Goal: Find specific page/section: Find specific page/section

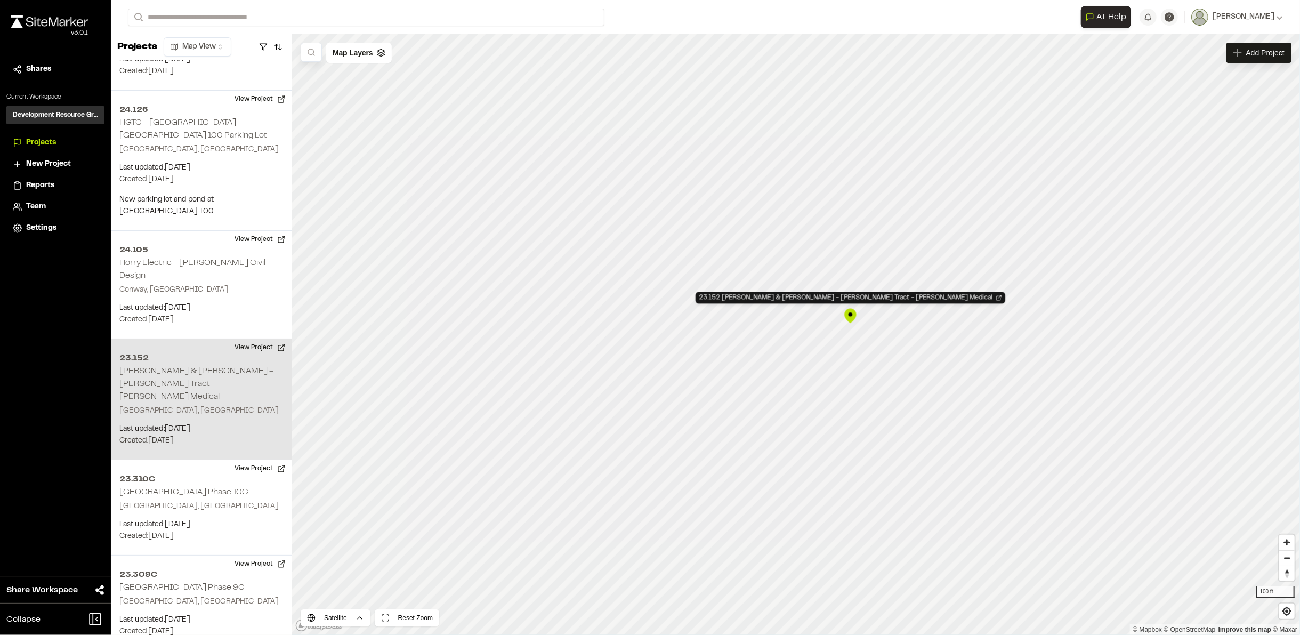
scroll to position [3385, 0]
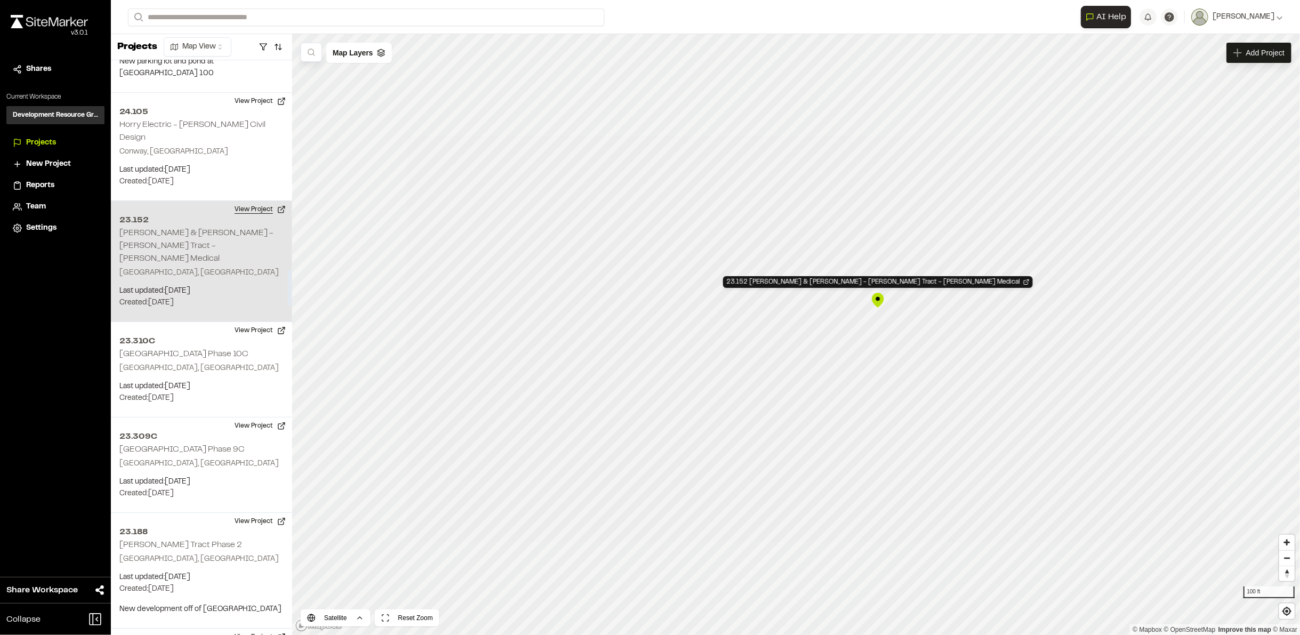
click at [247, 201] on button "View Project" at bounding box center [260, 209] width 64 height 17
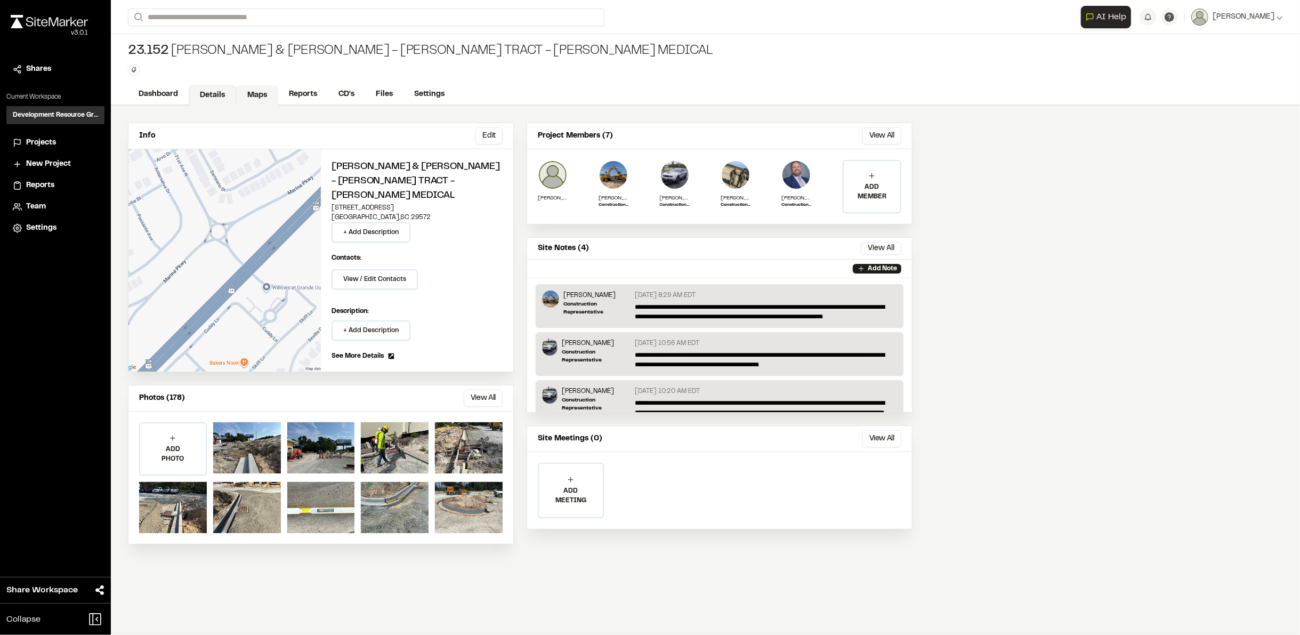
click at [250, 94] on link "Maps" at bounding box center [257, 95] width 42 height 20
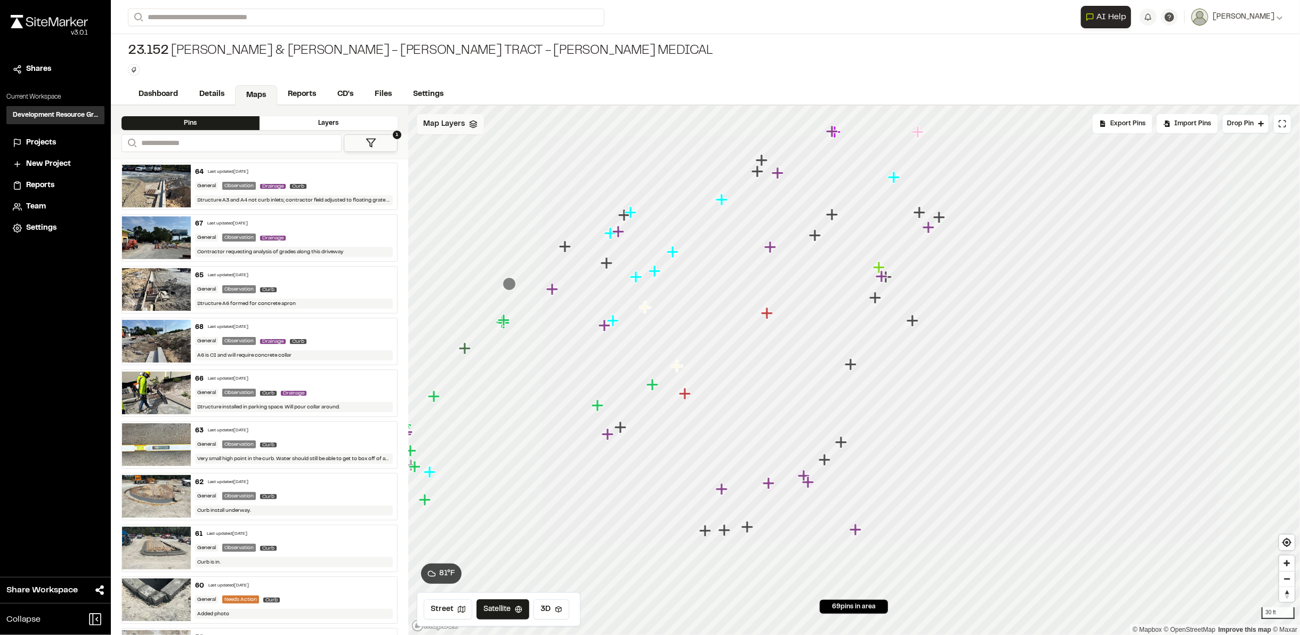
click at [446, 128] on span "Map Layers" at bounding box center [444, 124] width 42 height 12
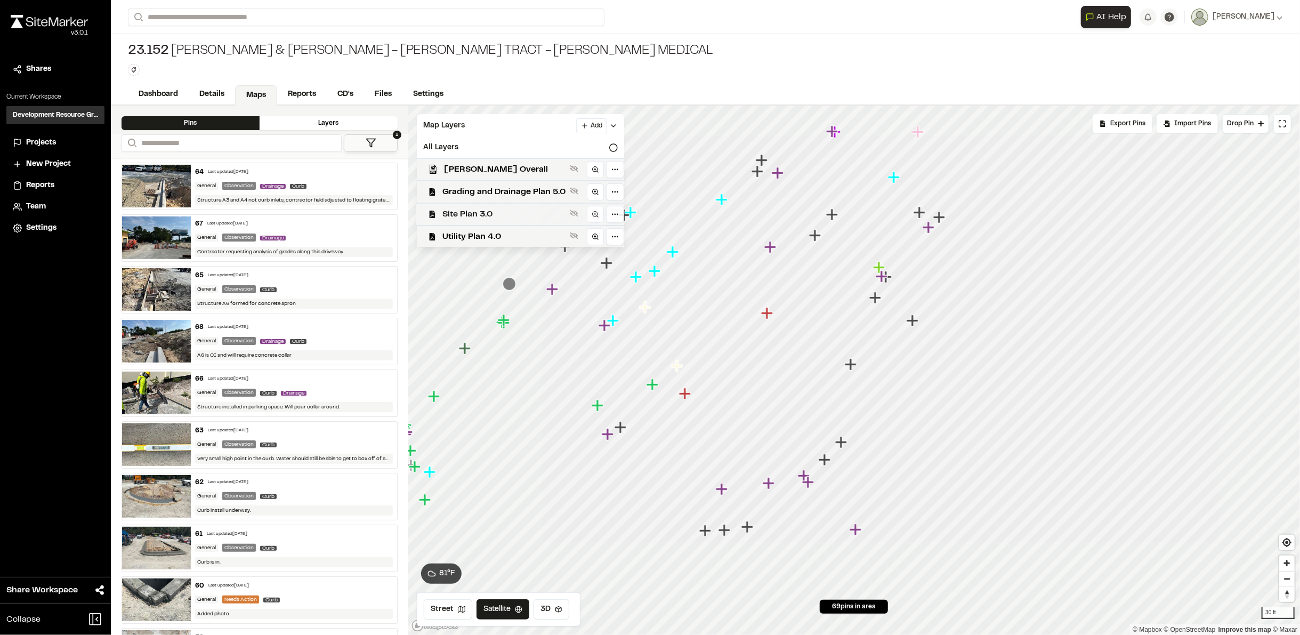
click at [461, 208] on span "Site Plan 3.0" at bounding box center [504, 214] width 123 height 13
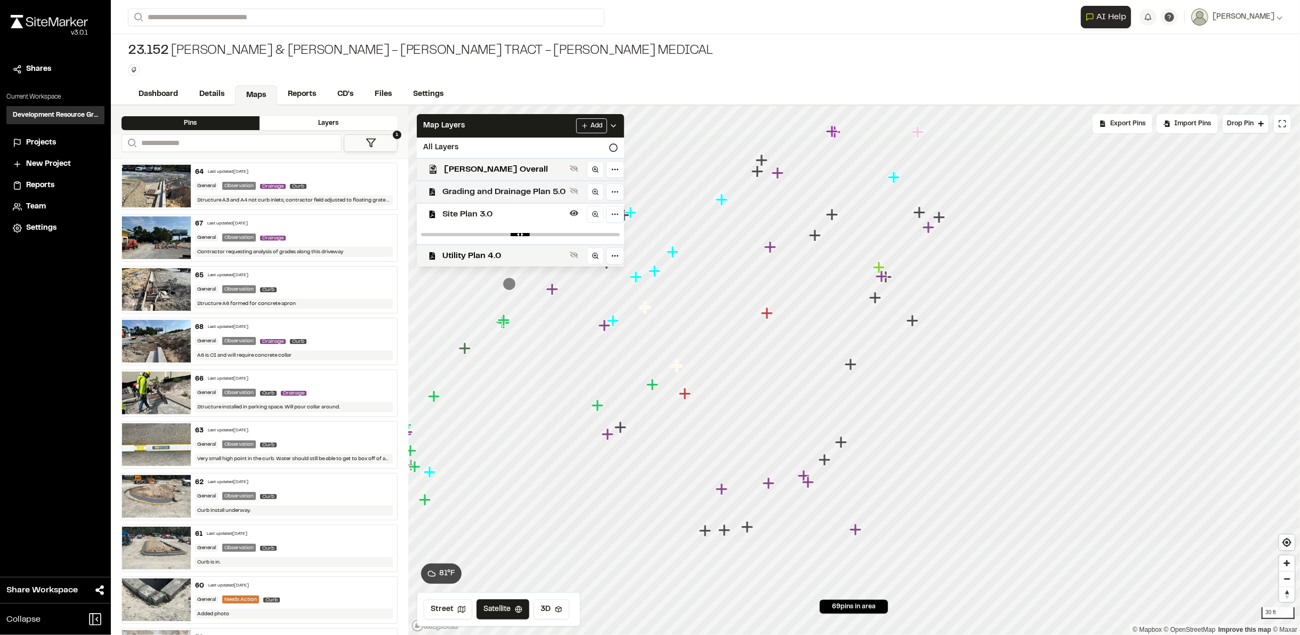
click at [460, 187] on span "Grading and Drainage Plan 5.0" at bounding box center [504, 192] width 123 height 13
click at [464, 231] on span "Site Plan 3.0" at bounding box center [504, 233] width 123 height 13
click at [809, 486] on icon "Map marker" at bounding box center [808, 482] width 12 height 12
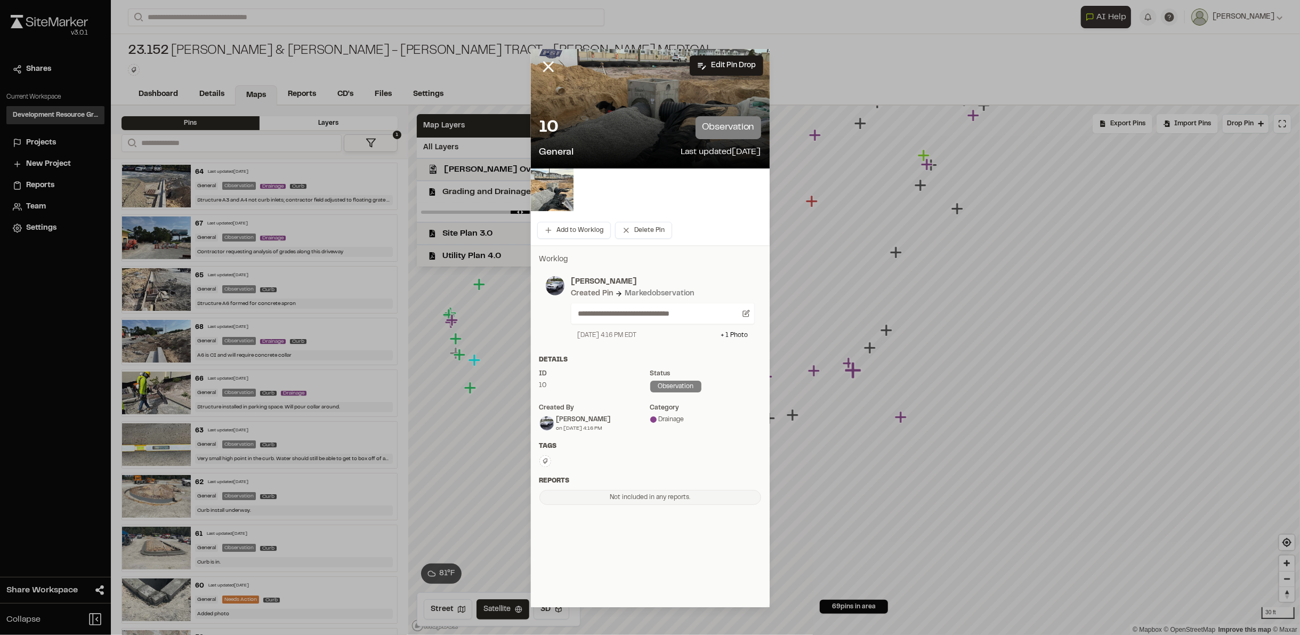
click at [621, 93] on div at bounding box center [650, 108] width 239 height 119
click at [558, 186] on img at bounding box center [552, 189] width 43 height 43
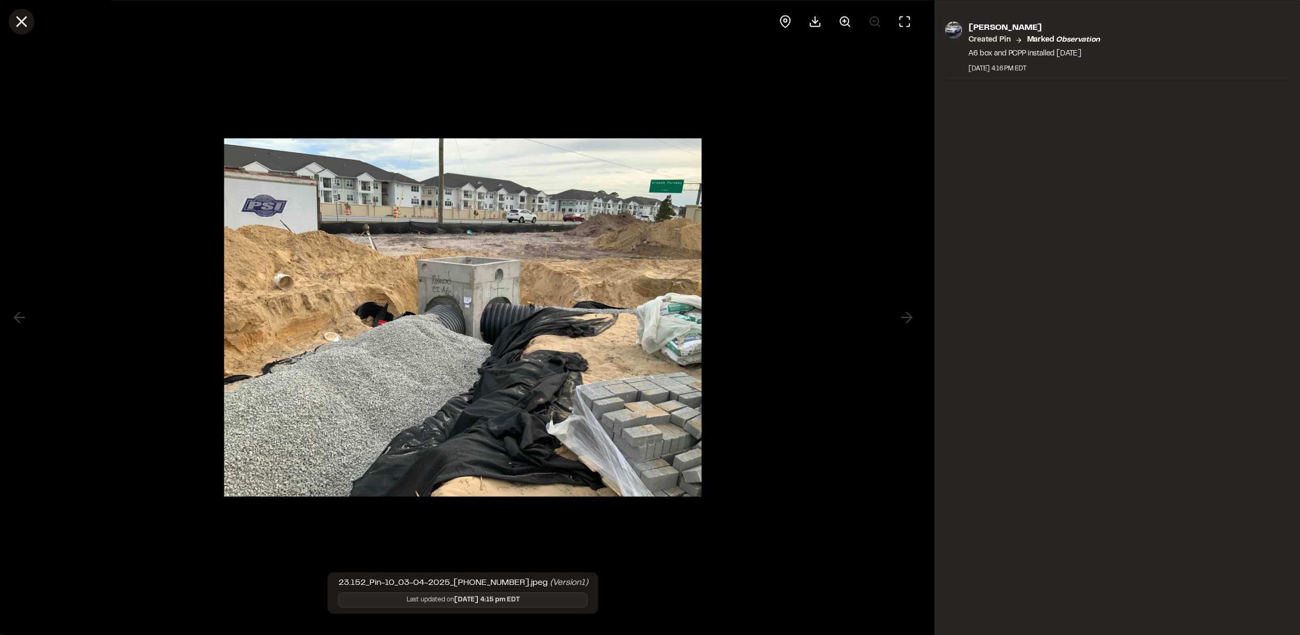
click at [24, 16] on icon at bounding box center [21, 21] width 18 height 18
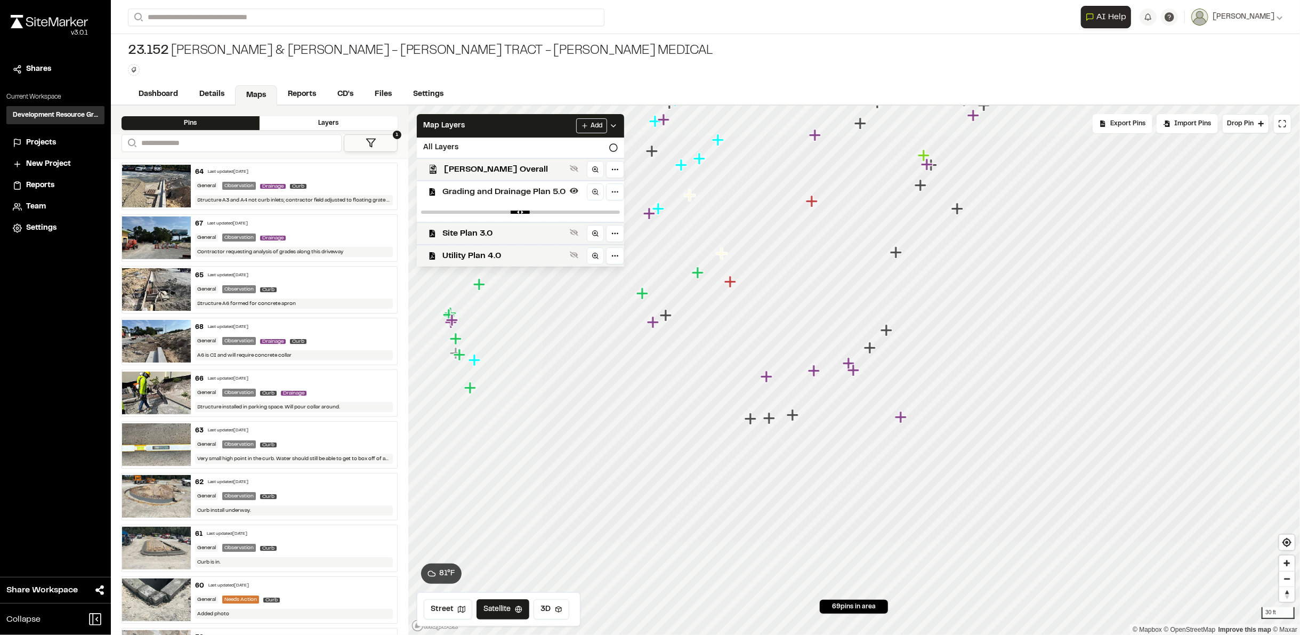
click at [926, 164] on icon "Map marker" at bounding box center [927, 164] width 12 height 12
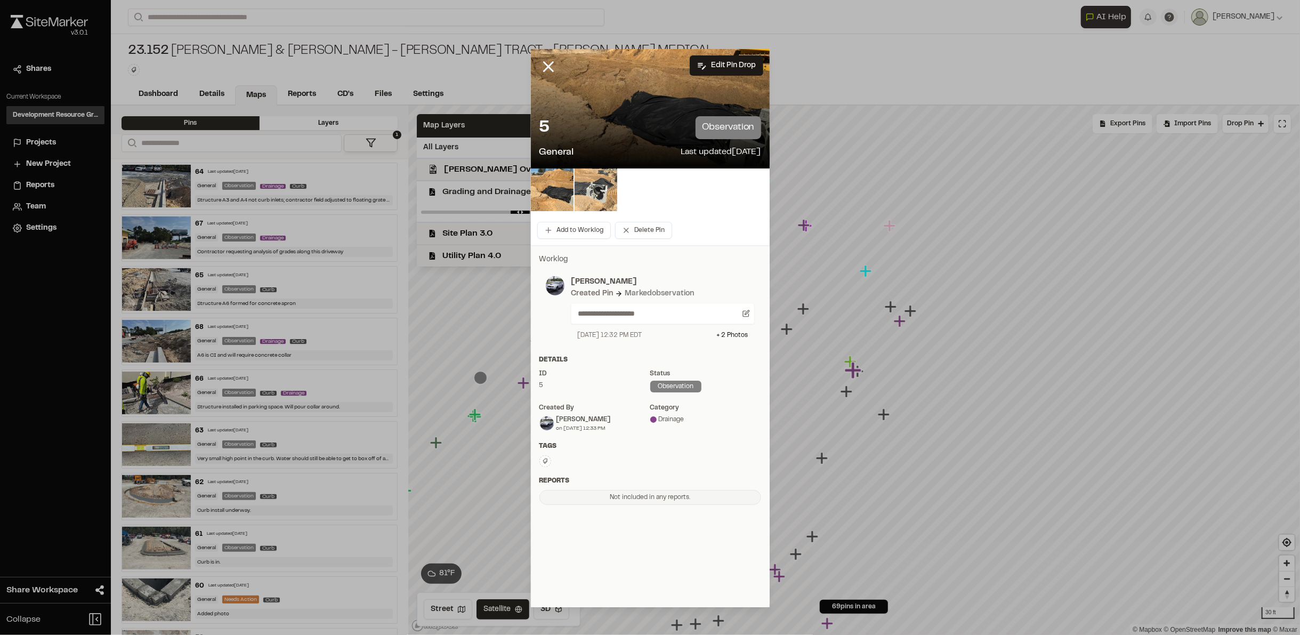
click at [578, 192] on img at bounding box center [596, 189] width 43 height 43
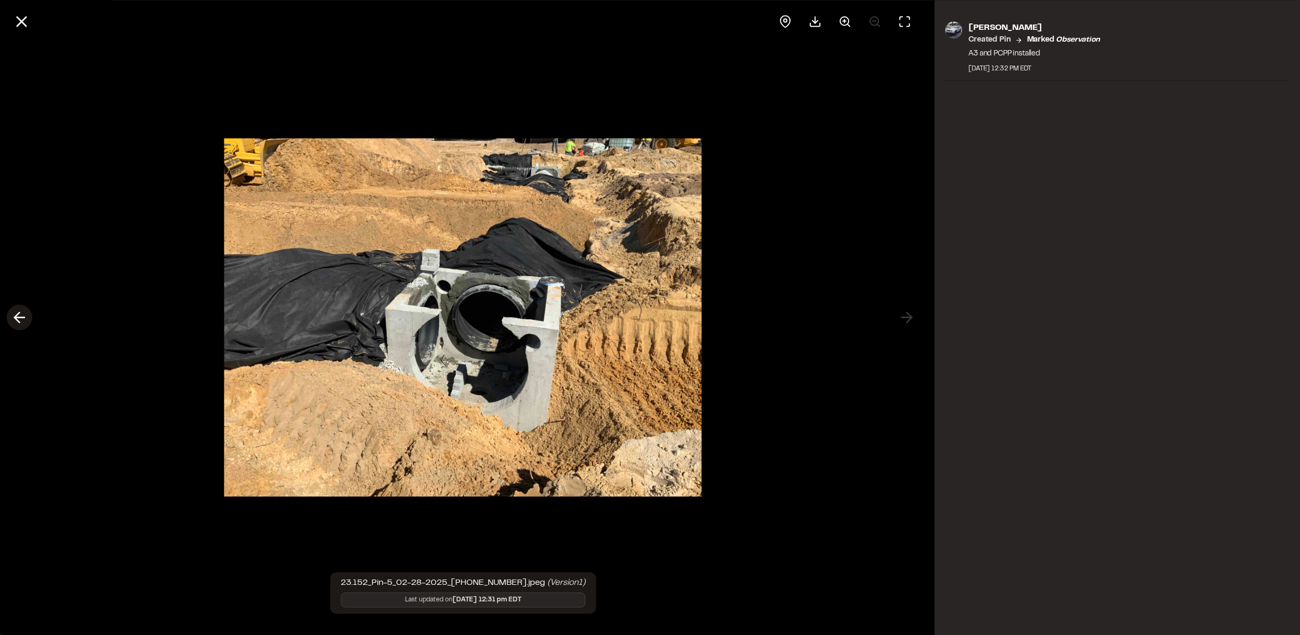
click at [27, 319] on icon at bounding box center [19, 318] width 17 height 18
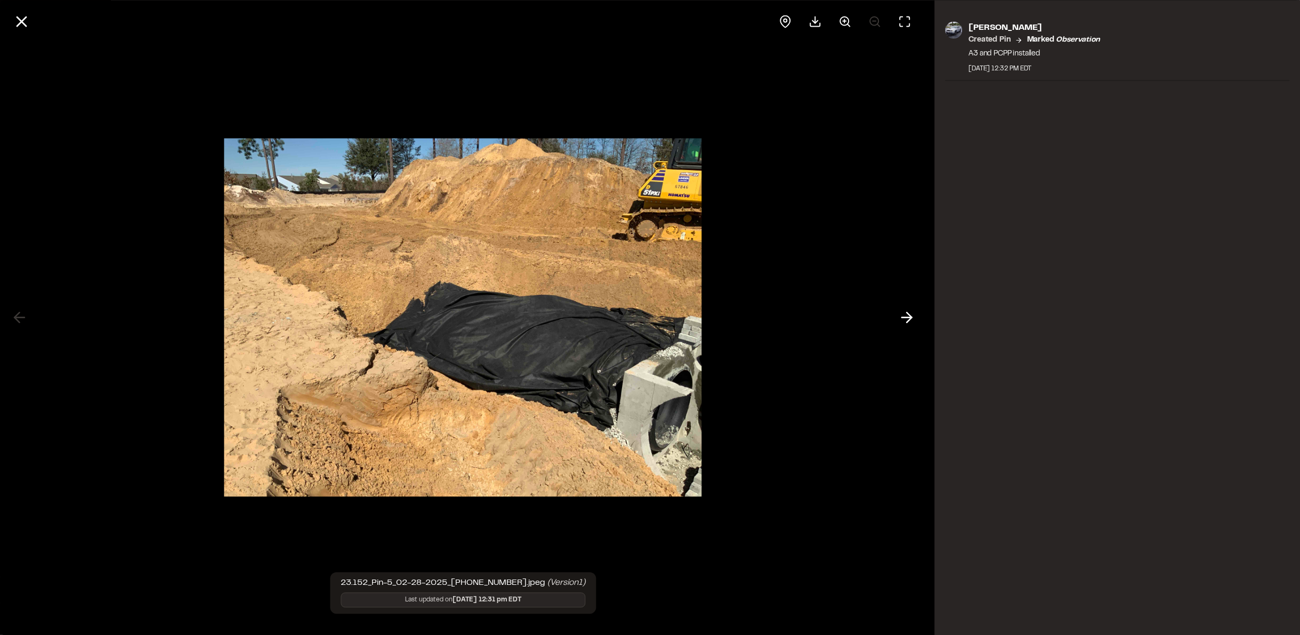
click at [27, 319] on div at bounding box center [463, 317] width 927 height 635
click at [911, 318] on polyline at bounding box center [910, 317] width 5 height 10
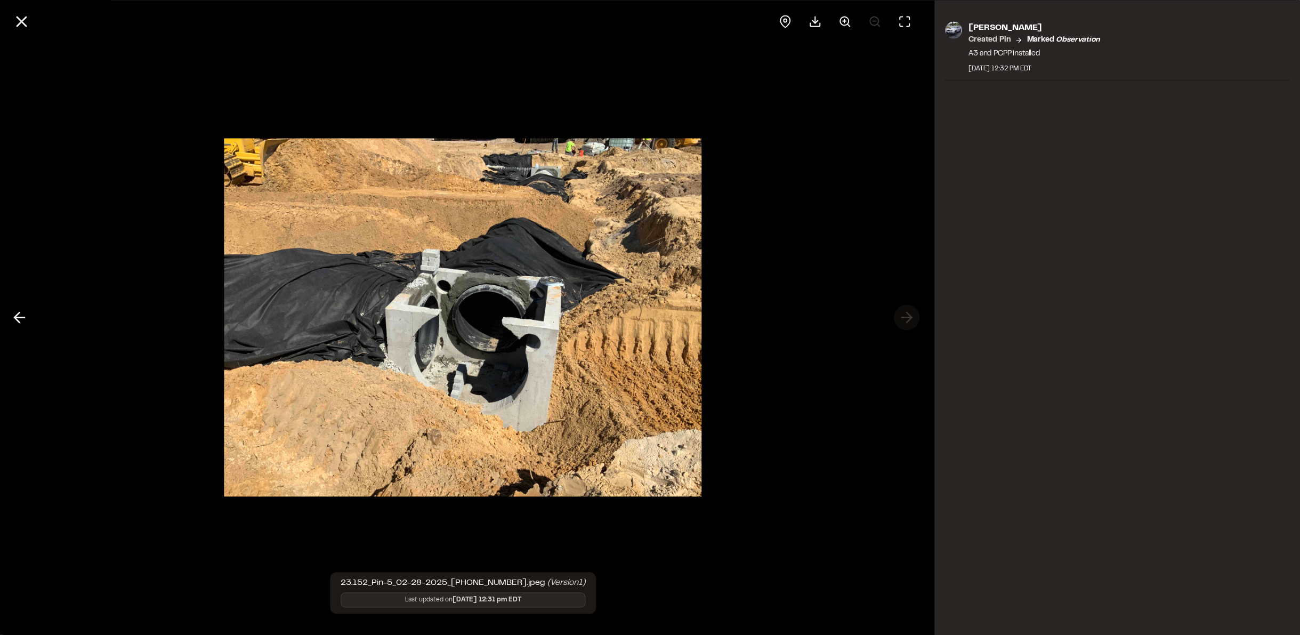
click at [911, 318] on div at bounding box center [463, 317] width 927 height 635
click at [22, 16] on icon at bounding box center [21, 21] width 18 height 18
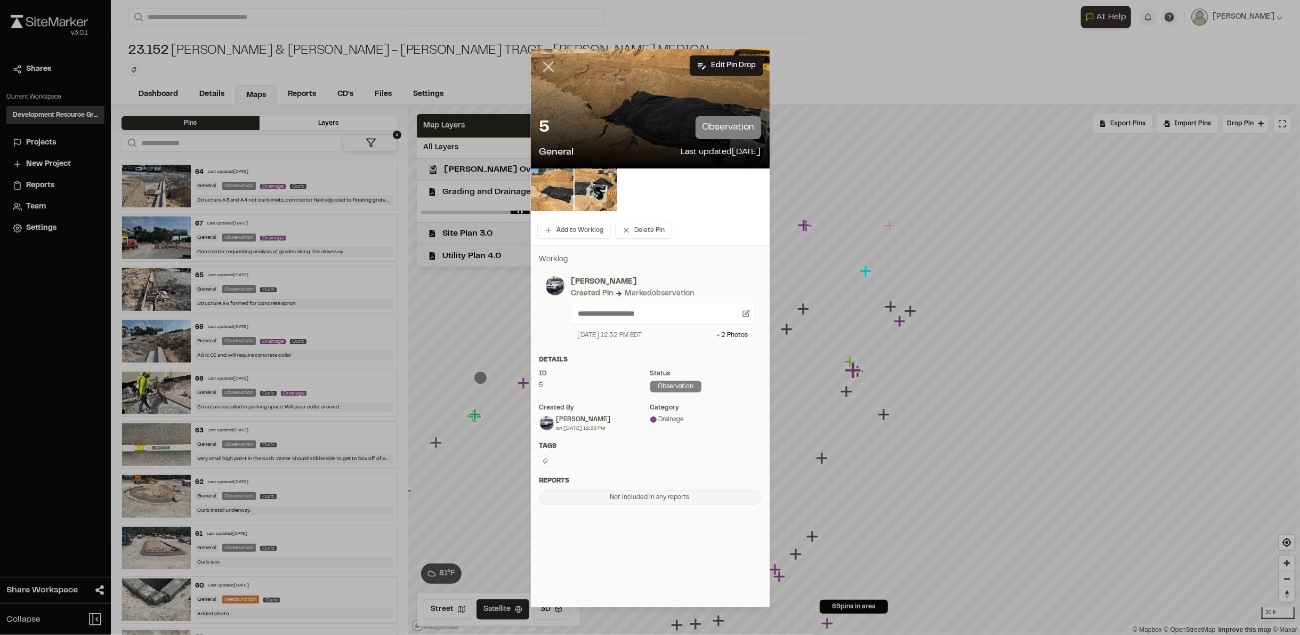
click at [551, 67] on icon at bounding box center [549, 67] width 18 height 18
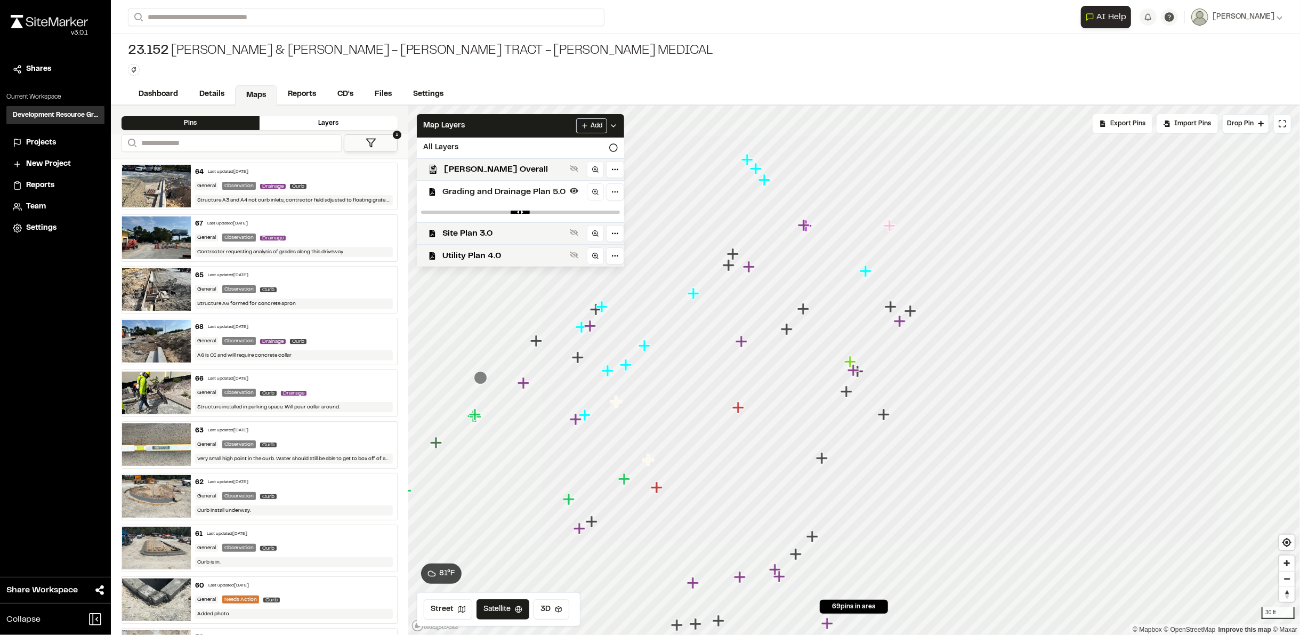
click at [903, 322] on icon "Map marker" at bounding box center [901, 322] width 14 height 14
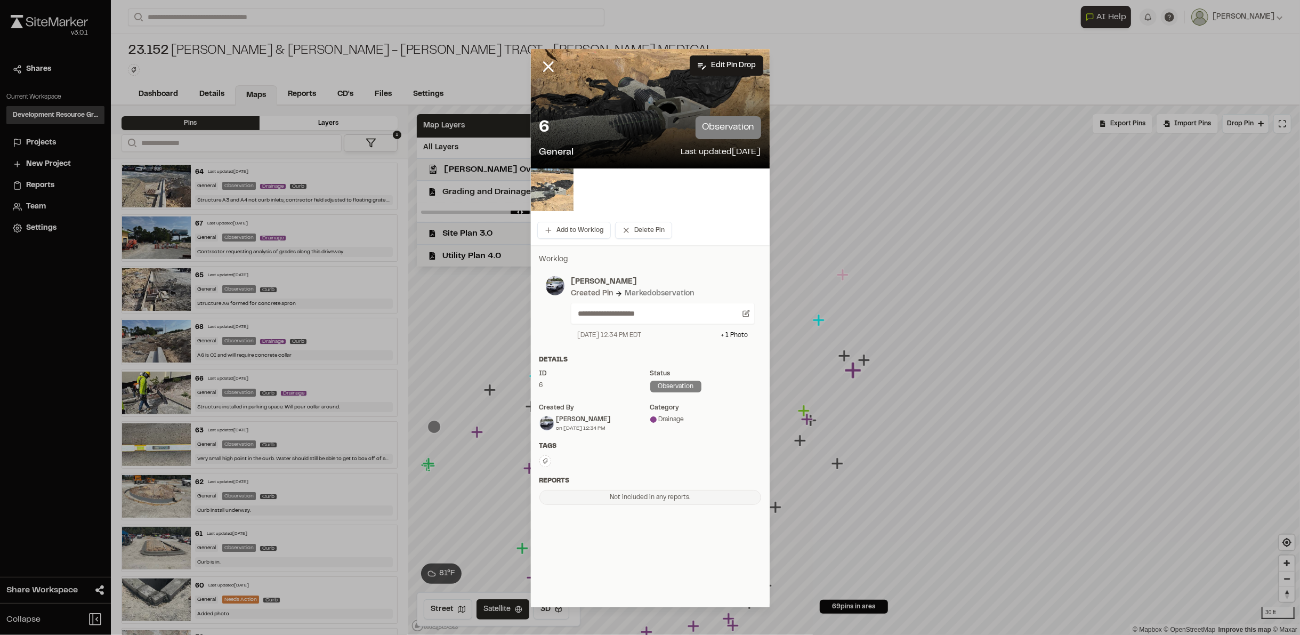
click at [570, 183] on img at bounding box center [552, 189] width 43 height 43
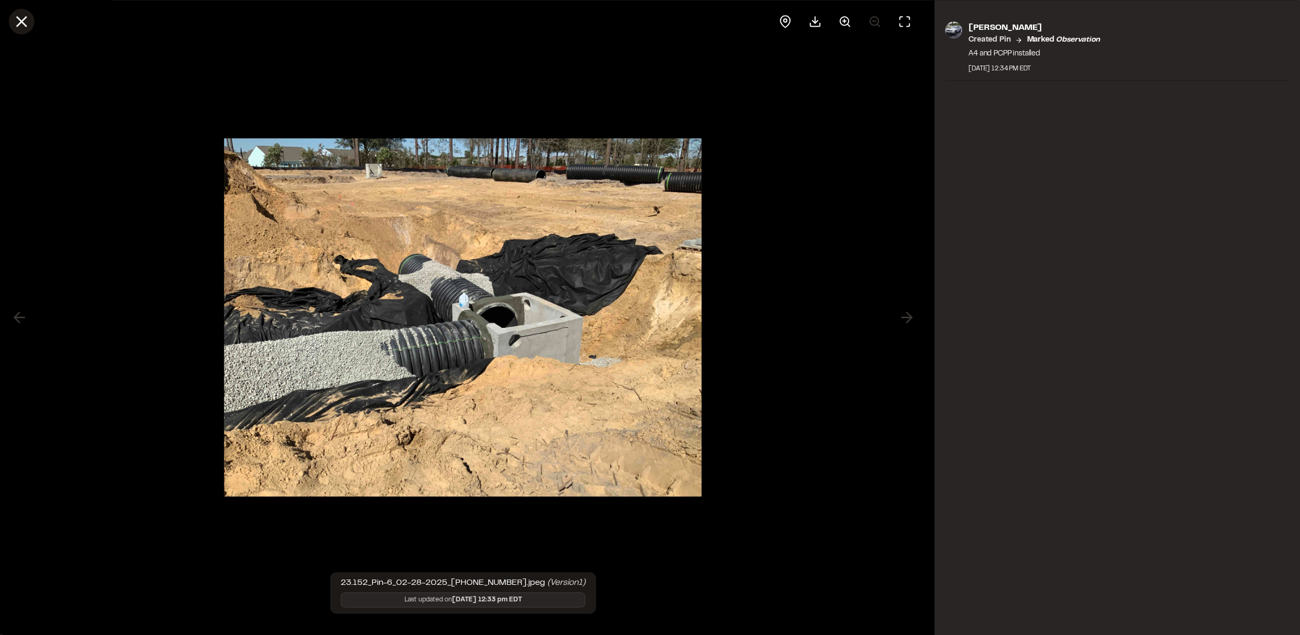
click at [22, 22] on line at bounding box center [21, 21] width 9 height 9
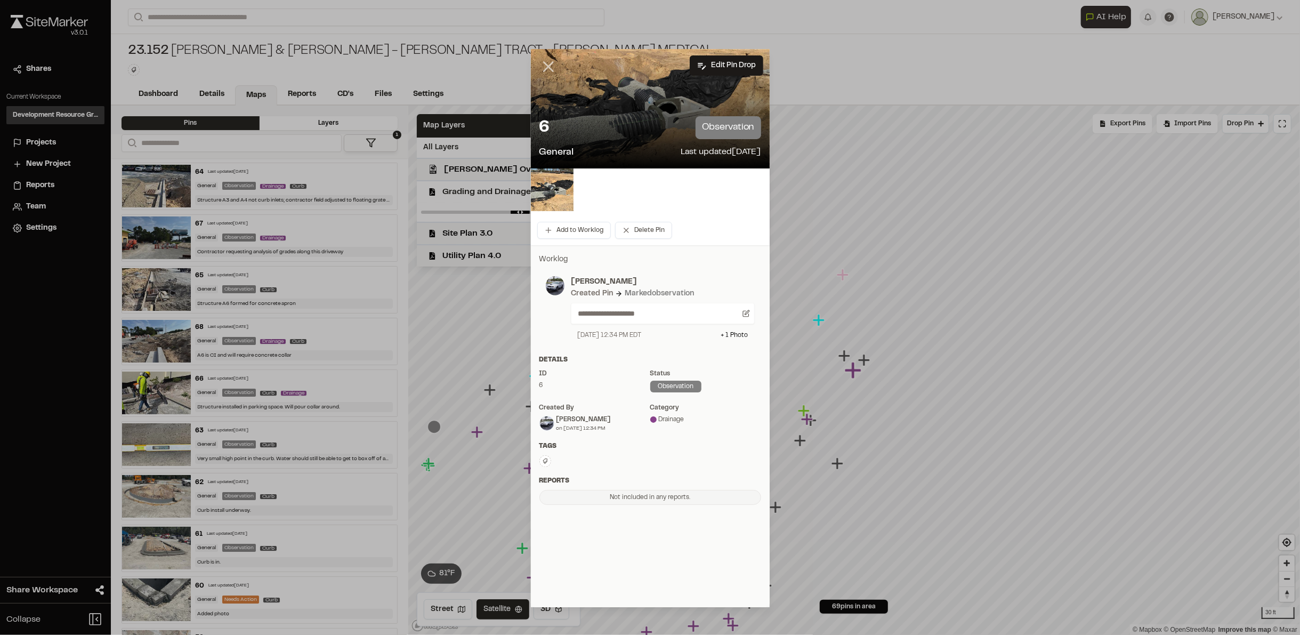
click at [555, 71] on icon at bounding box center [549, 67] width 18 height 18
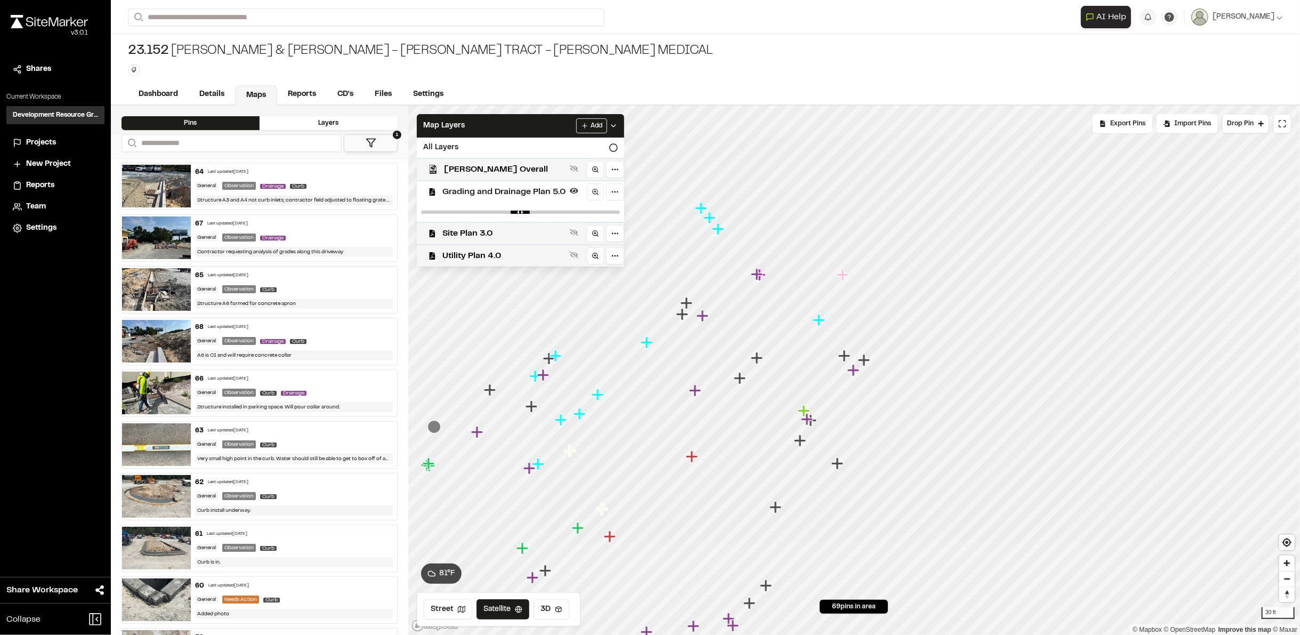
click at [846, 356] on icon "Map marker" at bounding box center [845, 356] width 12 height 12
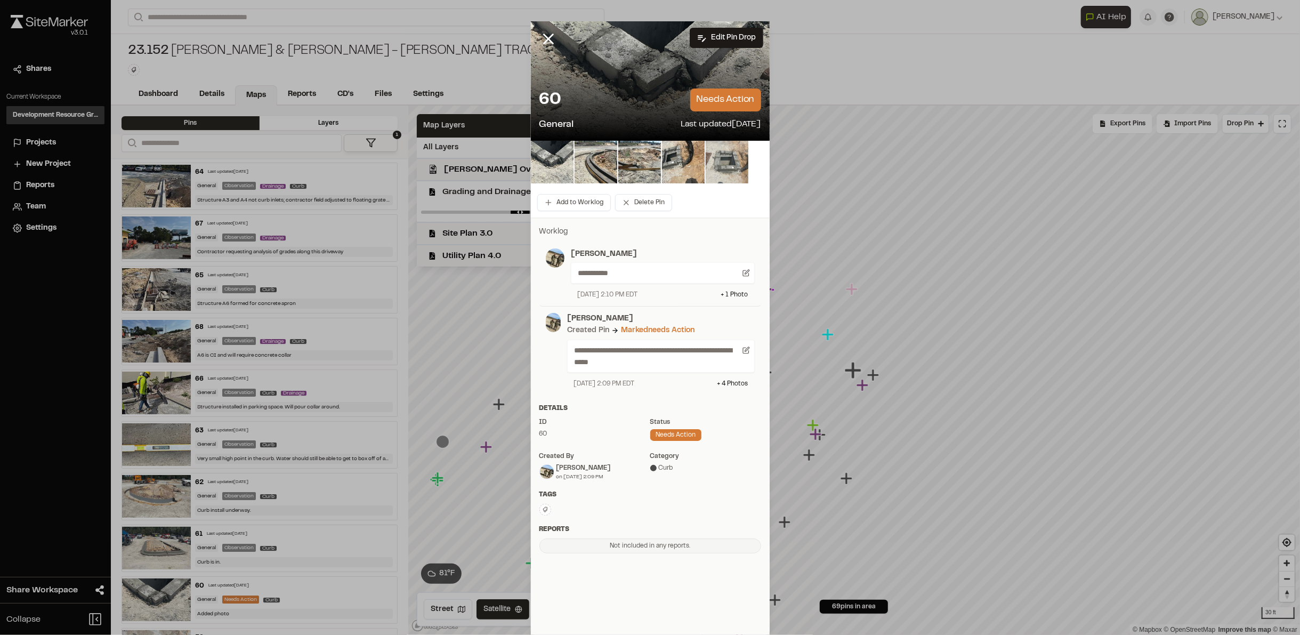
click at [725, 156] on img at bounding box center [727, 162] width 43 height 43
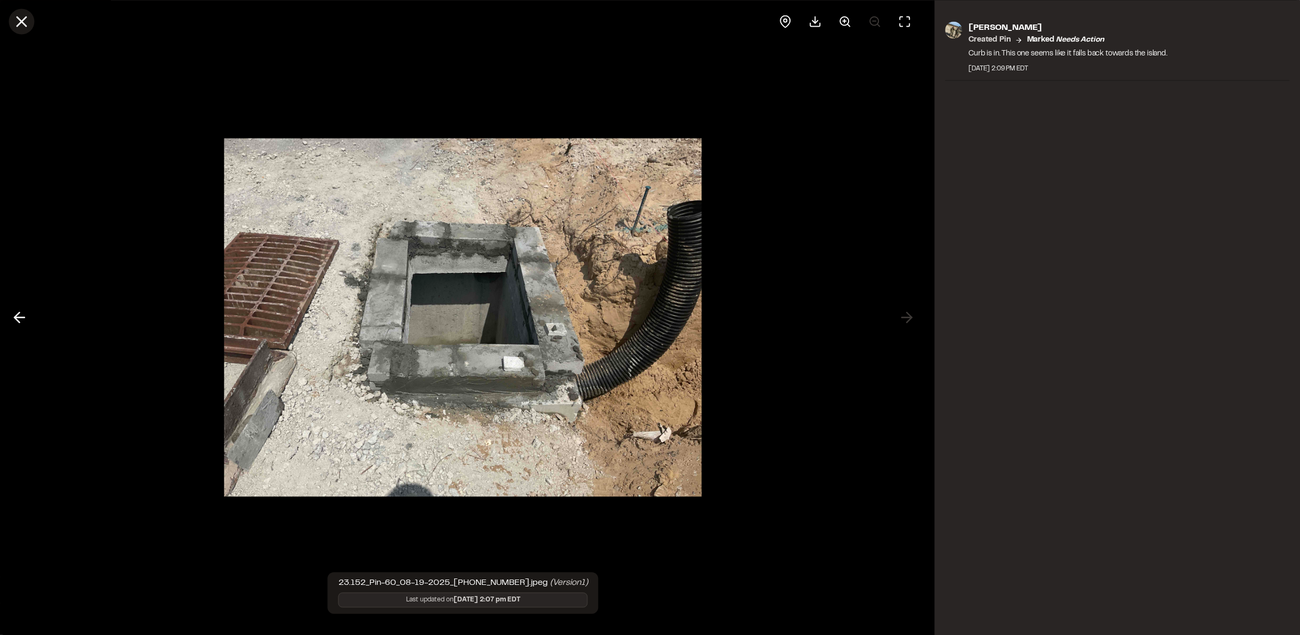
click at [28, 17] on icon at bounding box center [21, 21] width 18 height 18
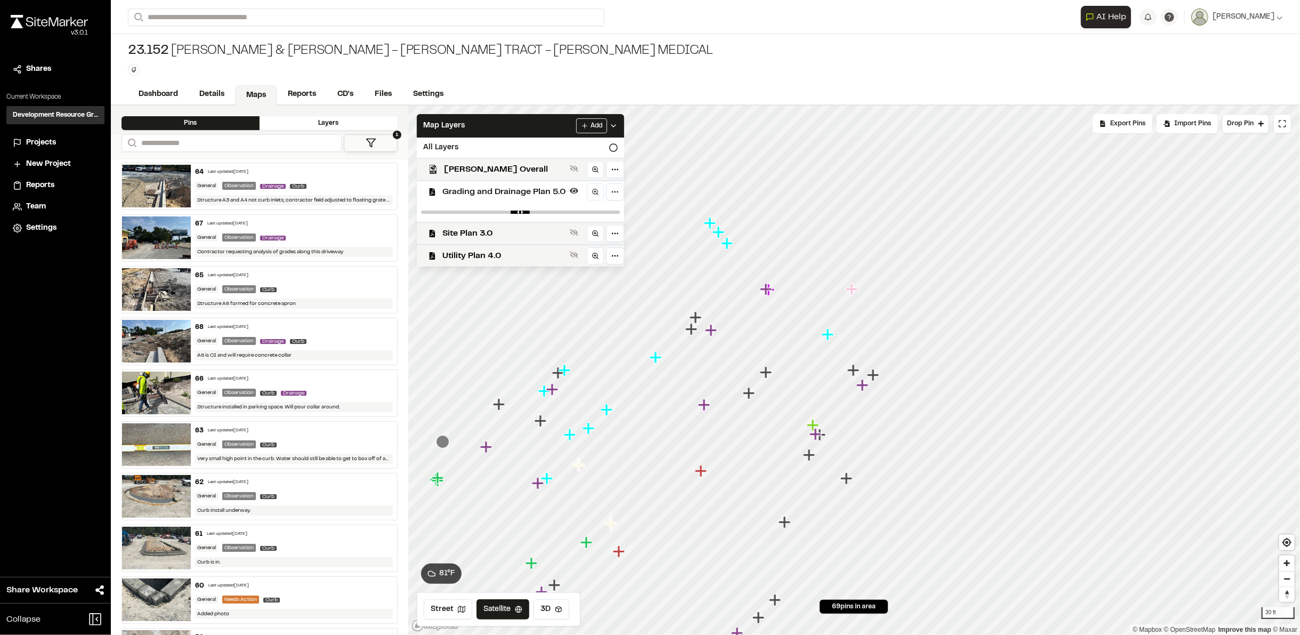
click at [873, 381] on icon "Map marker" at bounding box center [874, 375] width 12 height 12
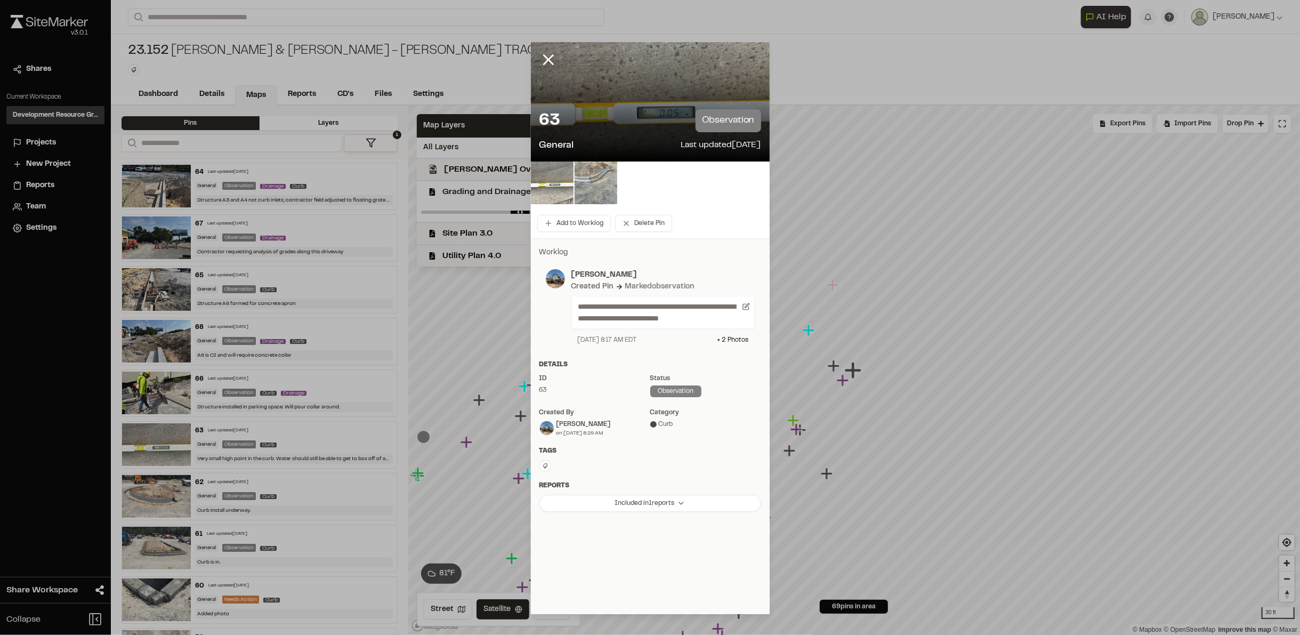
click at [592, 178] on img at bounding box center [596, 183] width 43 height 43
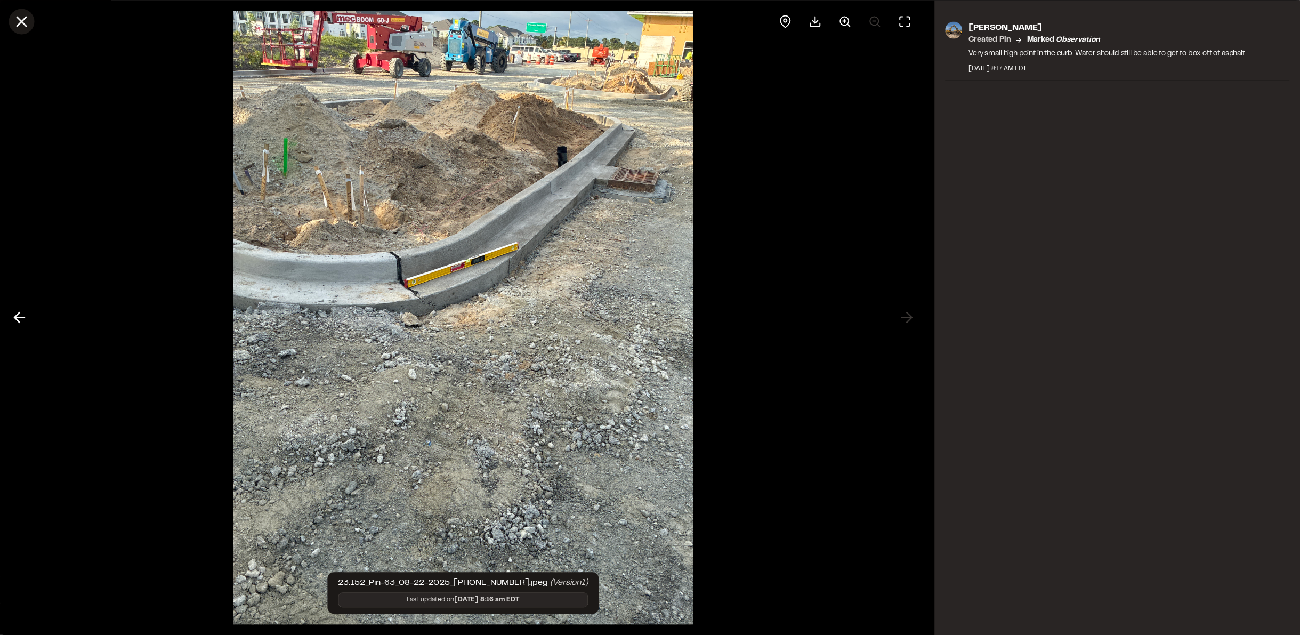
click at [19, 23] on line at bounding box center [21, 21] width 9 height 9
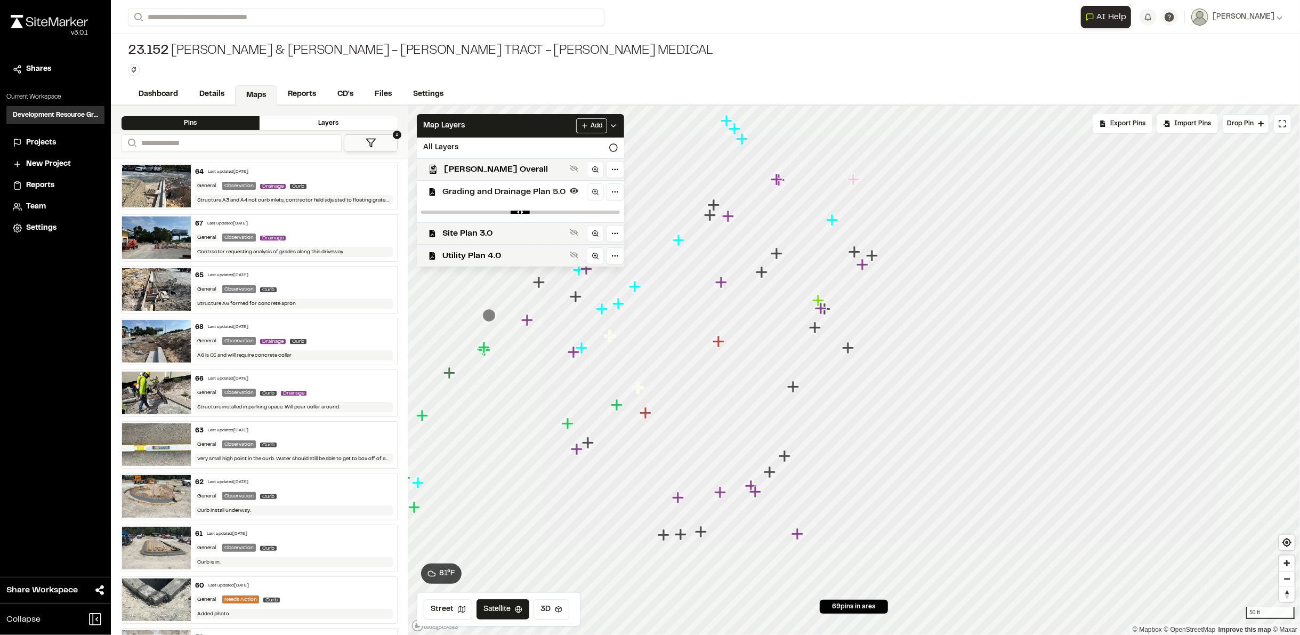
click at [248, 89] on link "Maps" at bounding box center [256, 95] width 42 height 20
click at [446, 123] on span "Map Layers" at bounding box center [444, 126] width 42 height 12
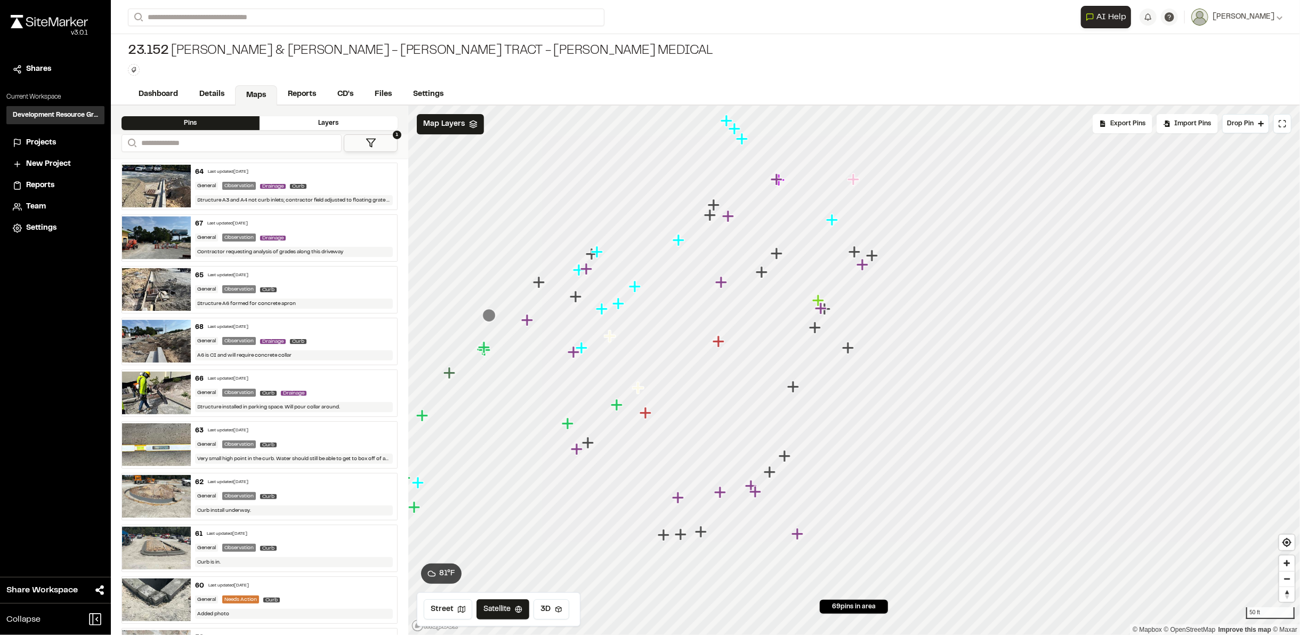
click at [578, 453] on icon "Map marker" at bounding box center [577, 449] width 12 height 12
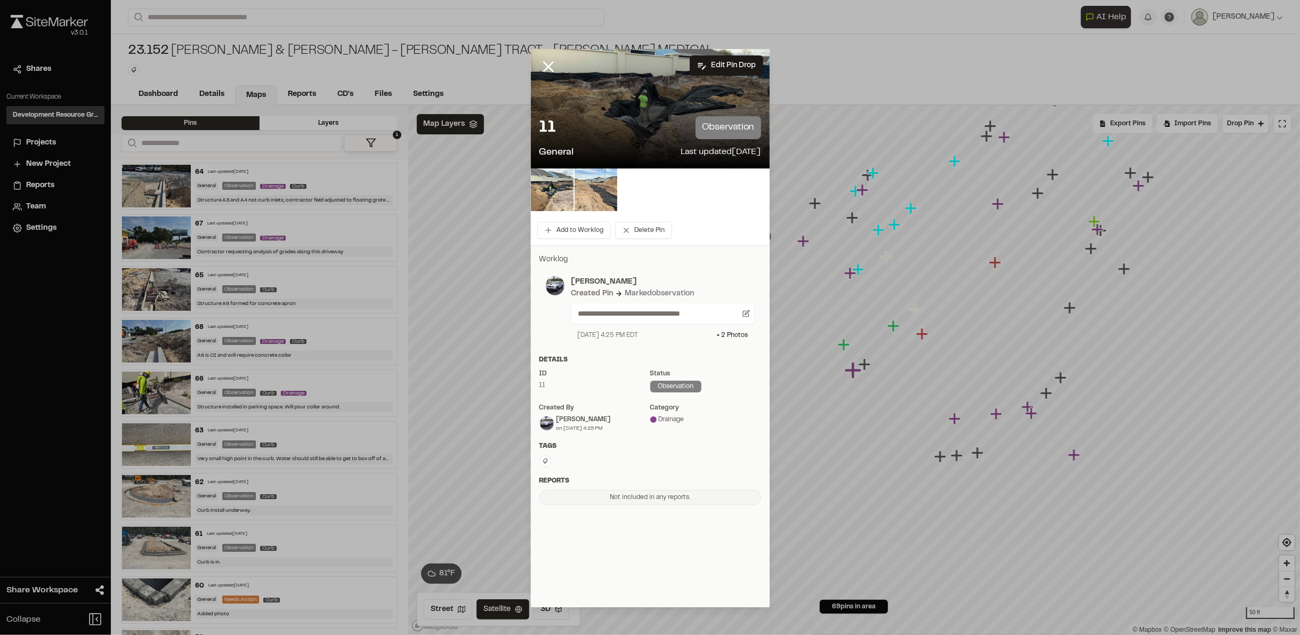
click at [594, 183] on img at bounding box center [596, 189] width 43 height 43
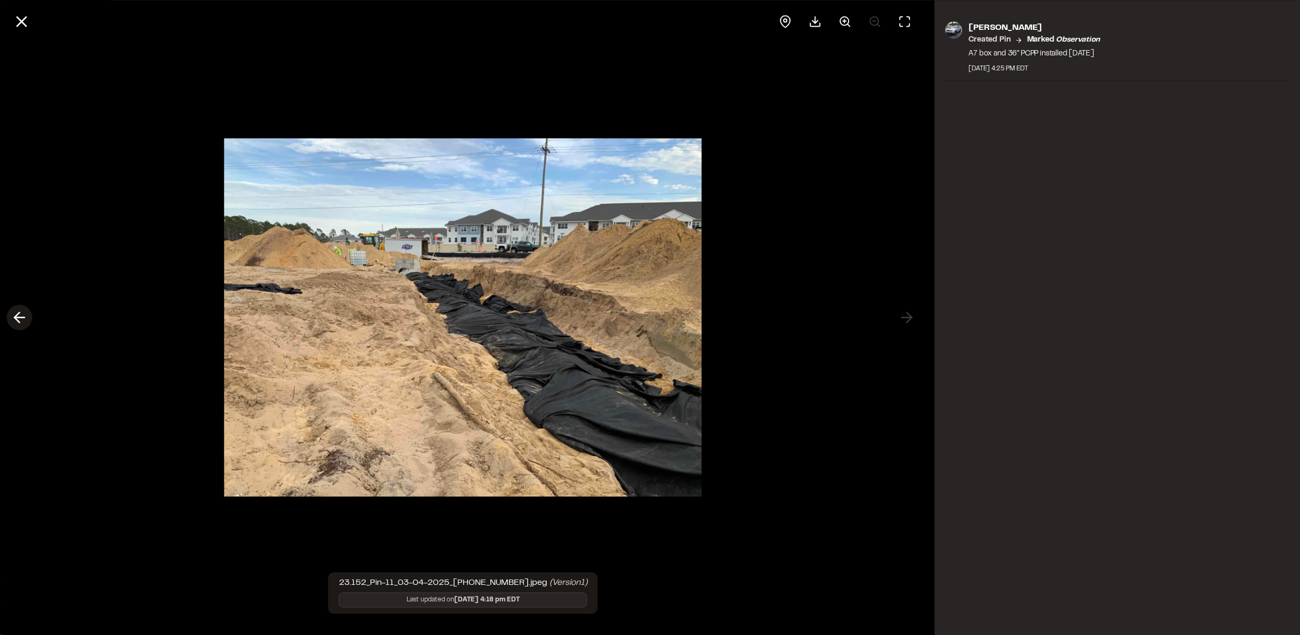
click at [18, 311] on icon at bounding box center [19, 318] width 17 height 18
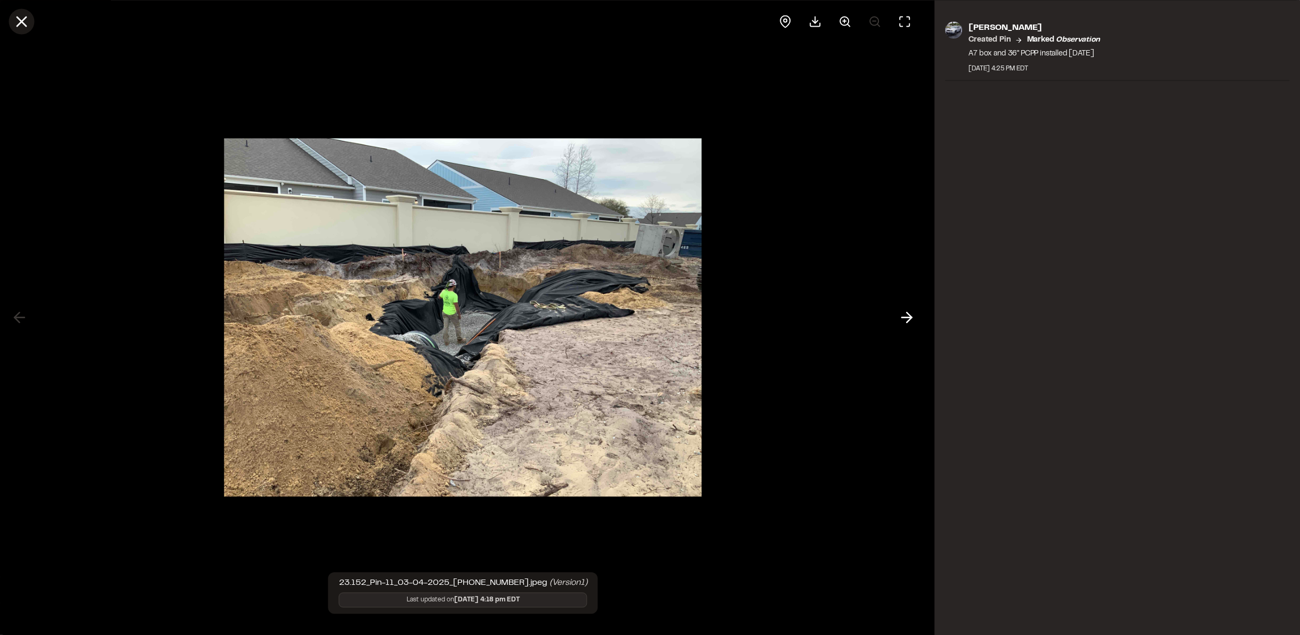
click at [17, 22] on icon at bounding box center [21, 21] width 18 height 18
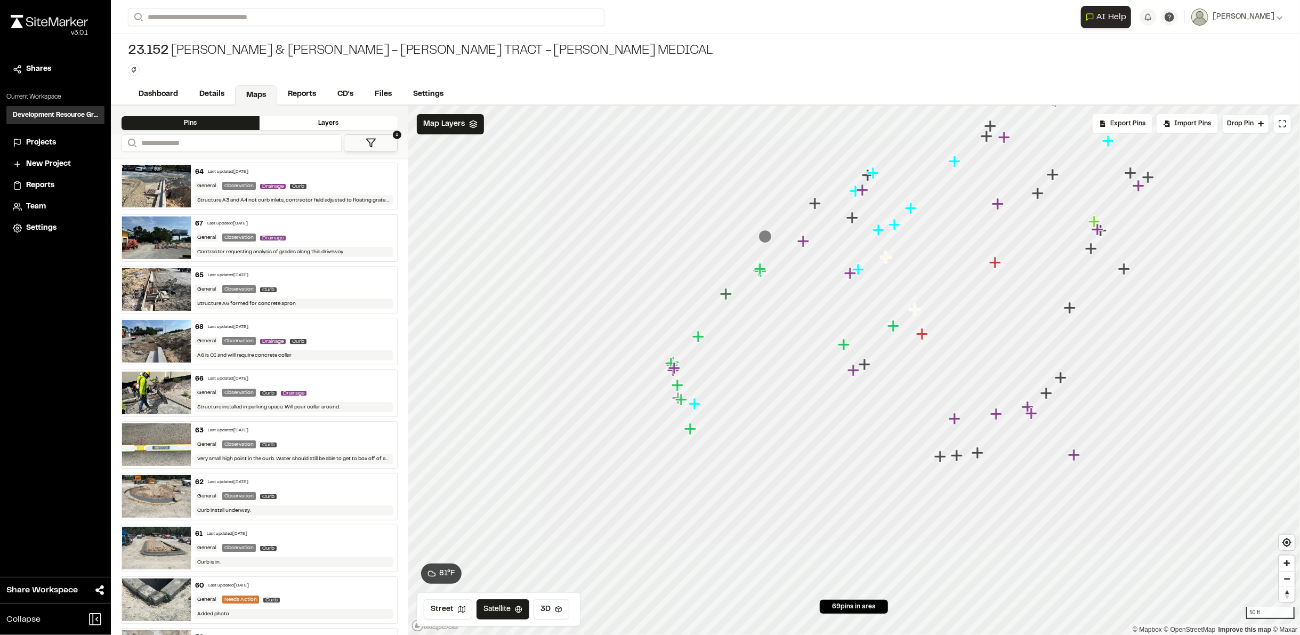
click at [863, 366] on icon "Map marker" at bounding box center [865, 364] width 12 height 12
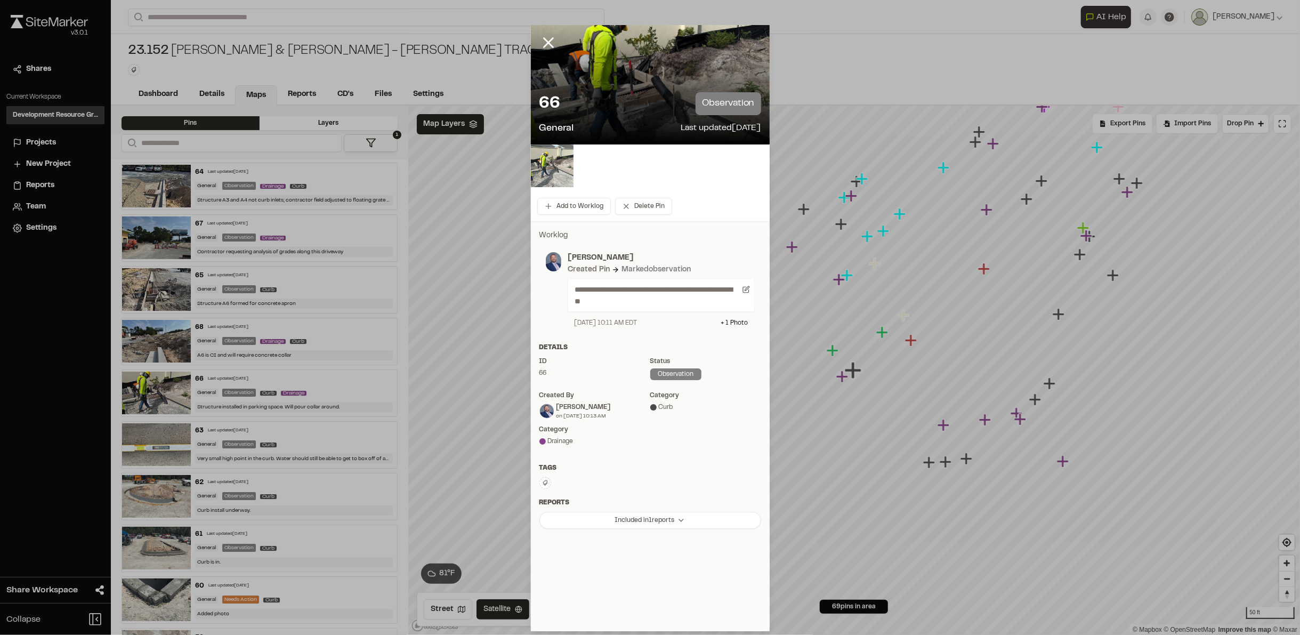
click at [532, 168] on img at bounding box center [552, 165] width 43 height 43
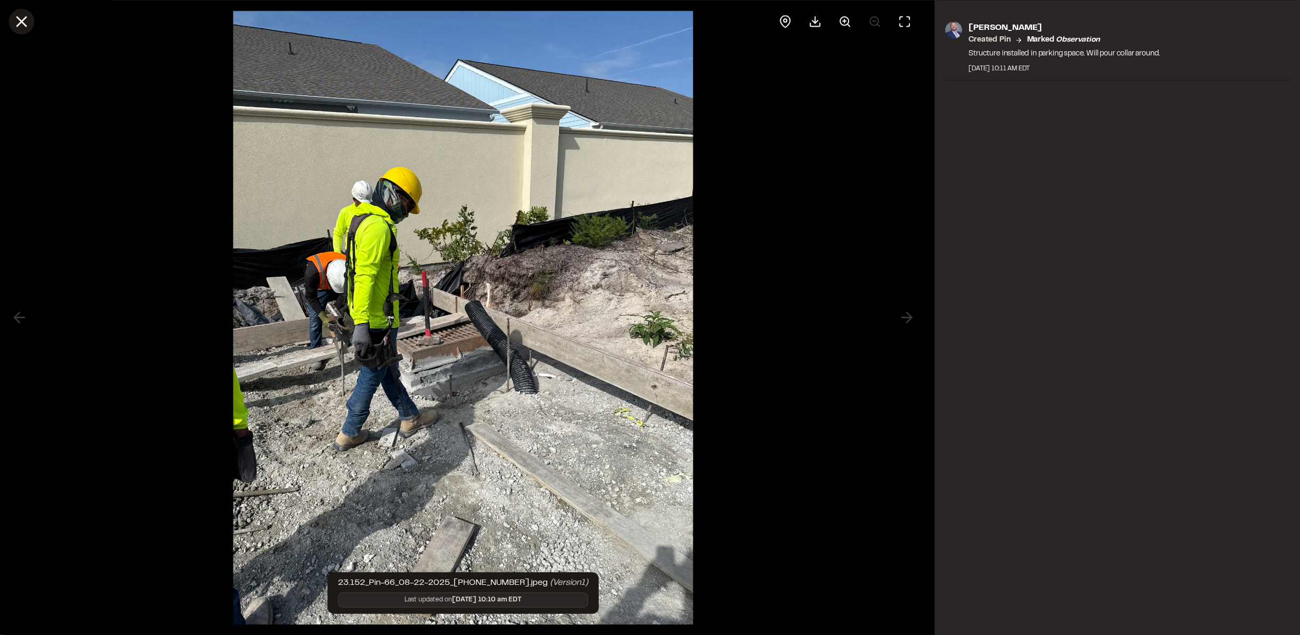
click at [16, 23] on icon at bounding box center [21, 21] width 18 height 18
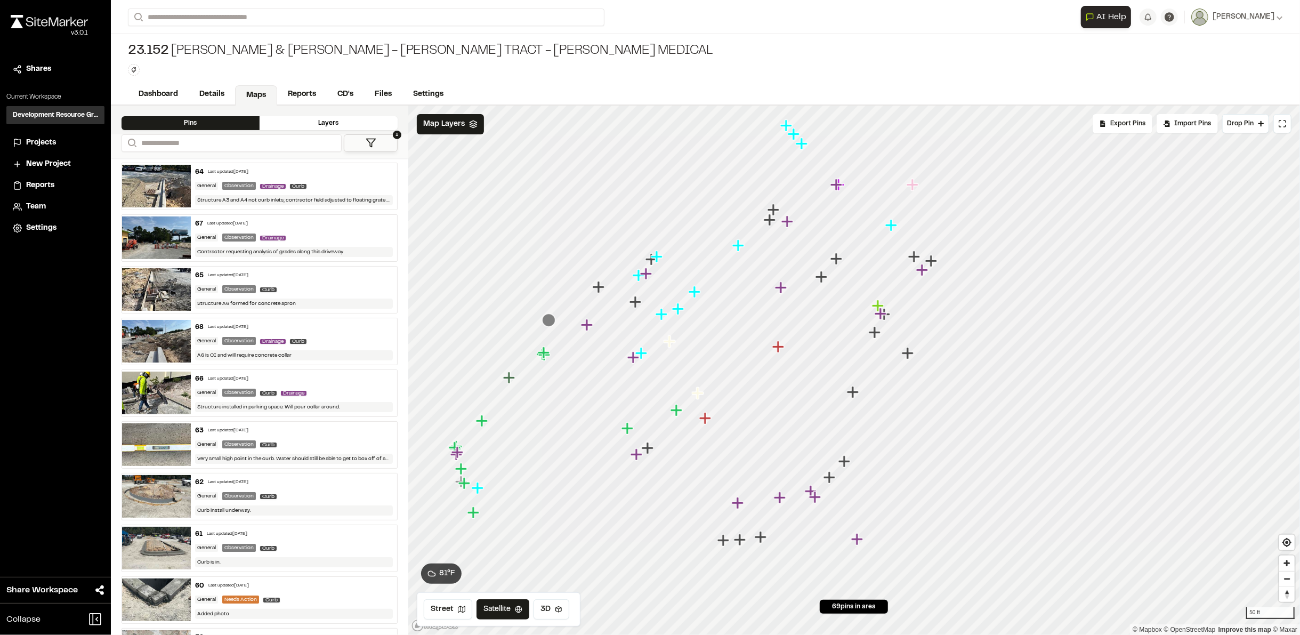
click at [787, 223] on icon "Map marker" at bounding box center [788, 221] width 12 height 12
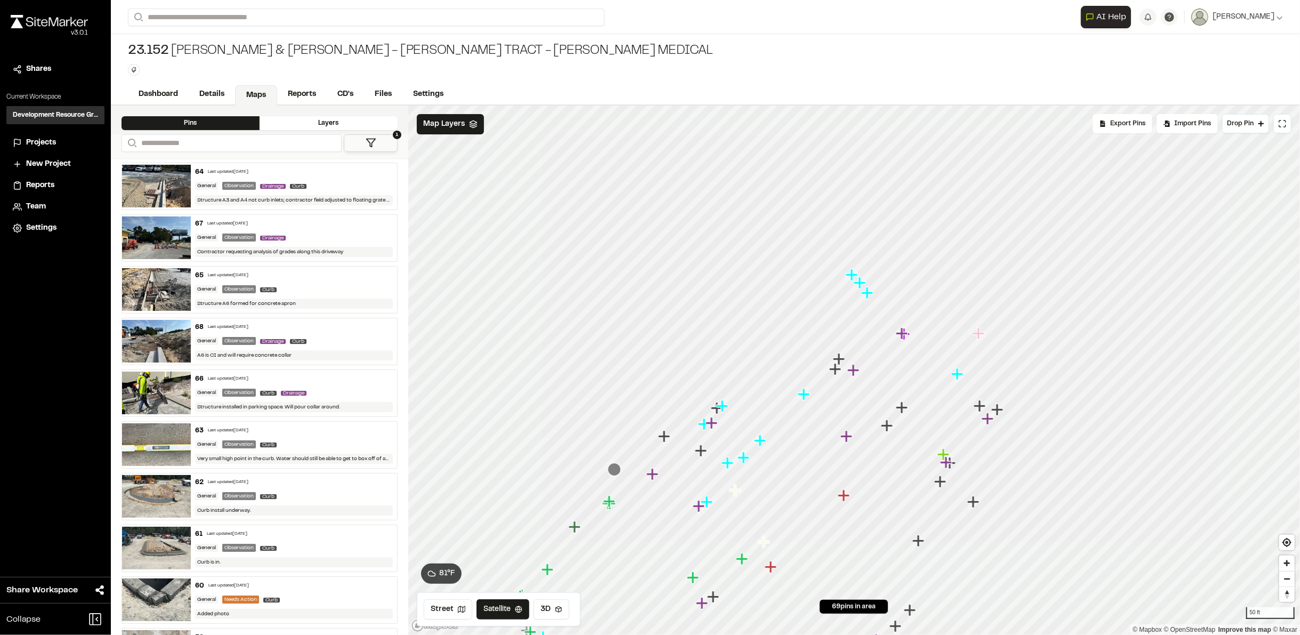
click at [842, 358] on icon "Map marker" at bounding box center [839, 359] width 12 height 12
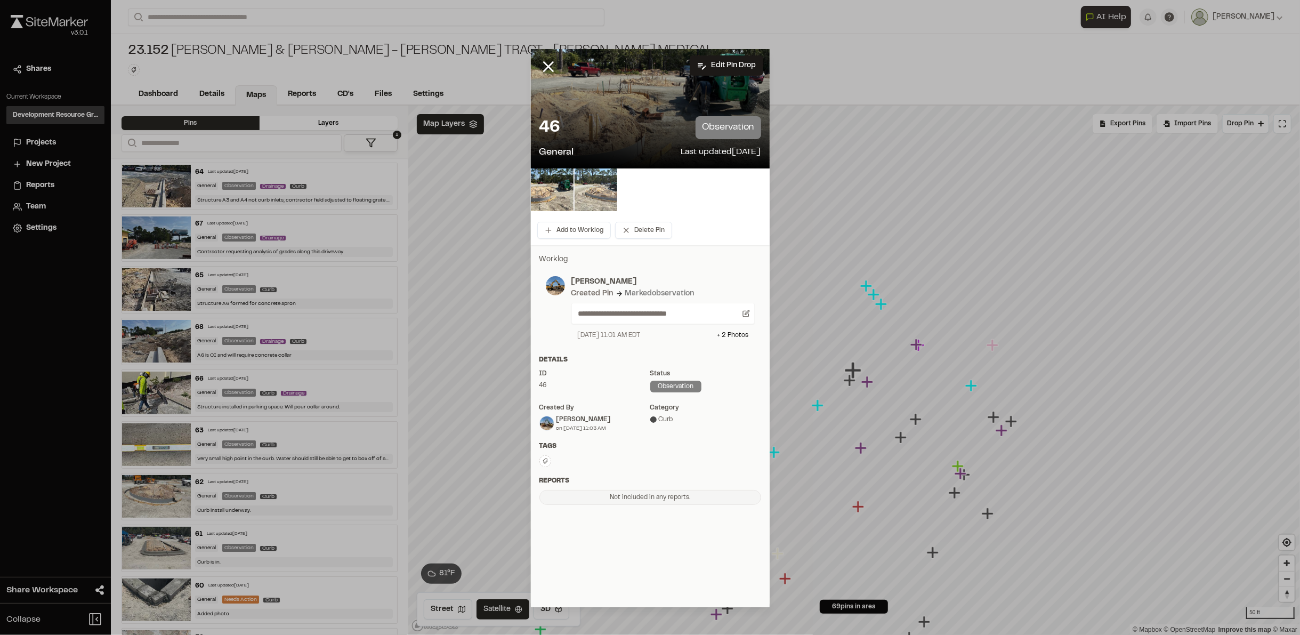
click at [596, 182] on img at bounding box center [596, 189] width 43 height 43
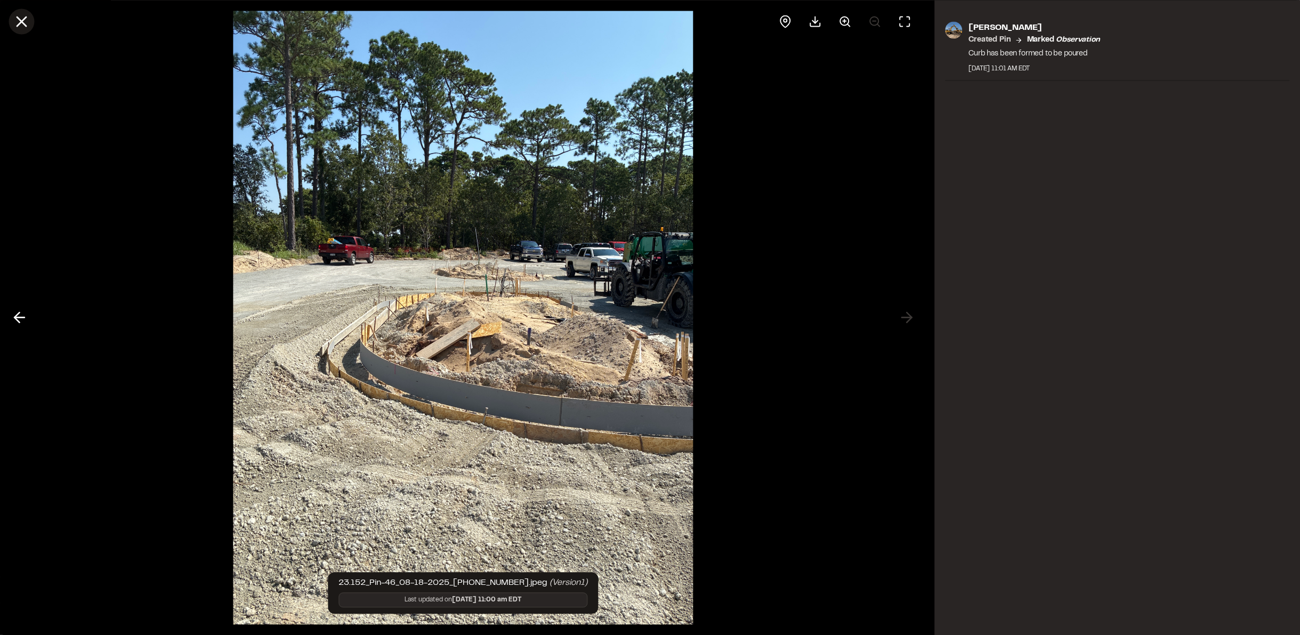
click at [12, 19] on button at bounding box center [22, 22] width 26 height 26
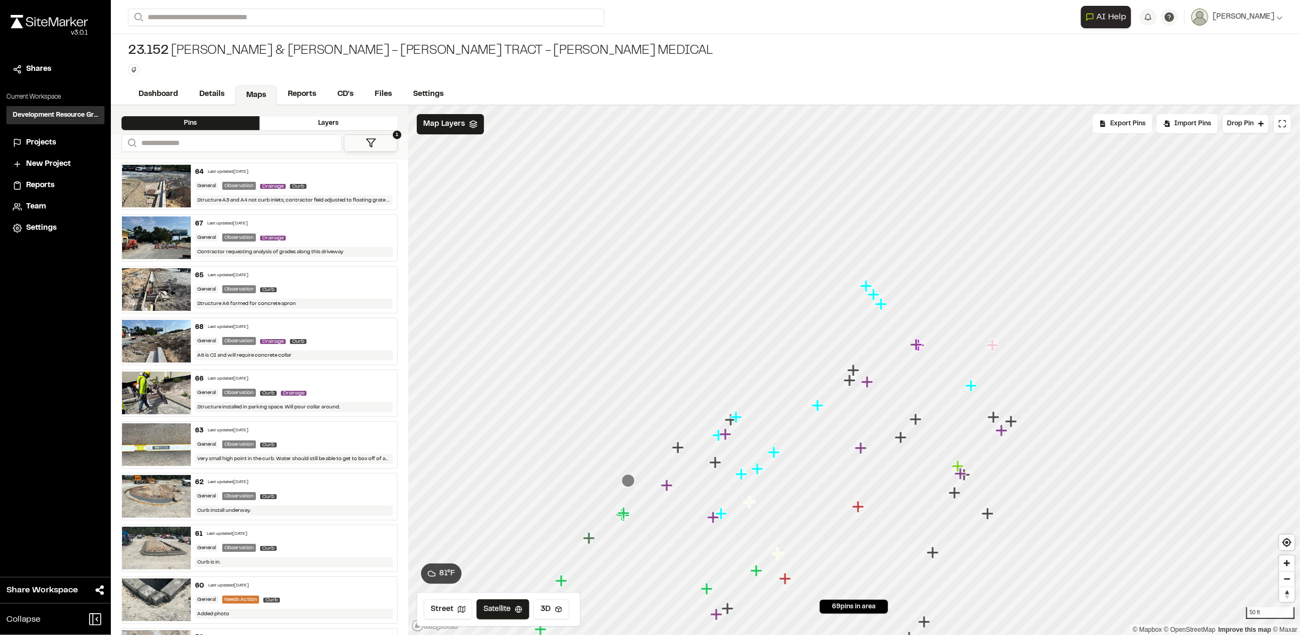
click at [917, 344] on icon "Map marker" at bounding box center [917, 345] width 12 height 12
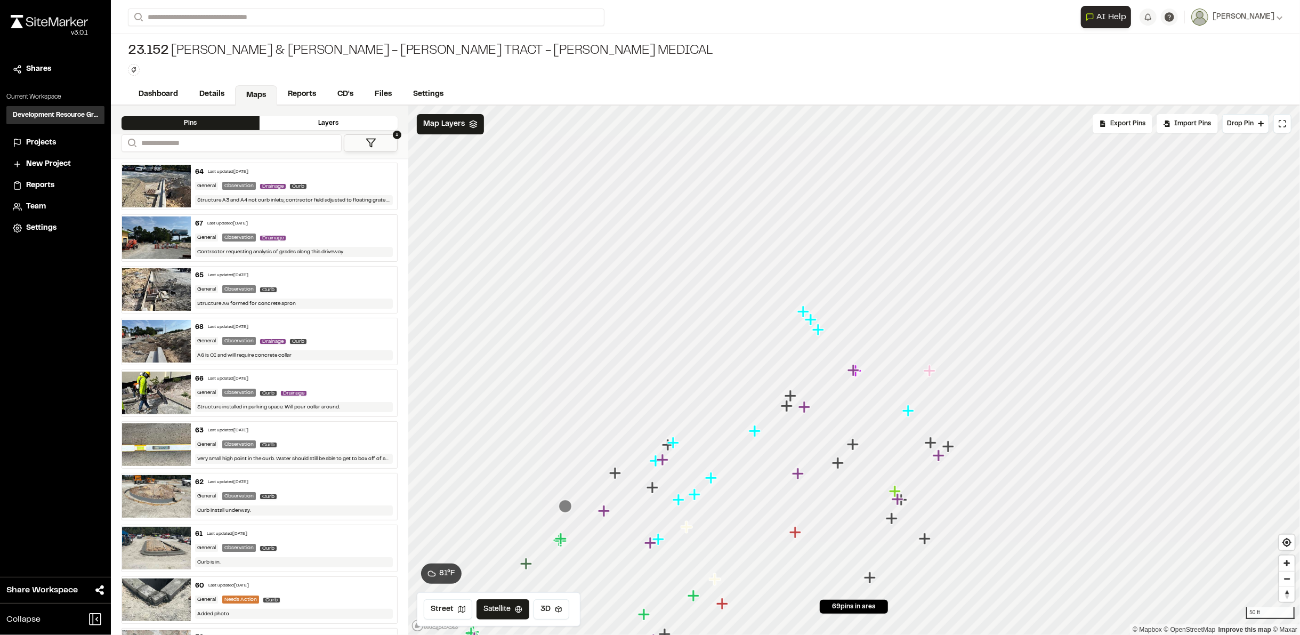
click at [856, 371] on icon "Map marker" at bounding box center [854, 370] width 12 height 12
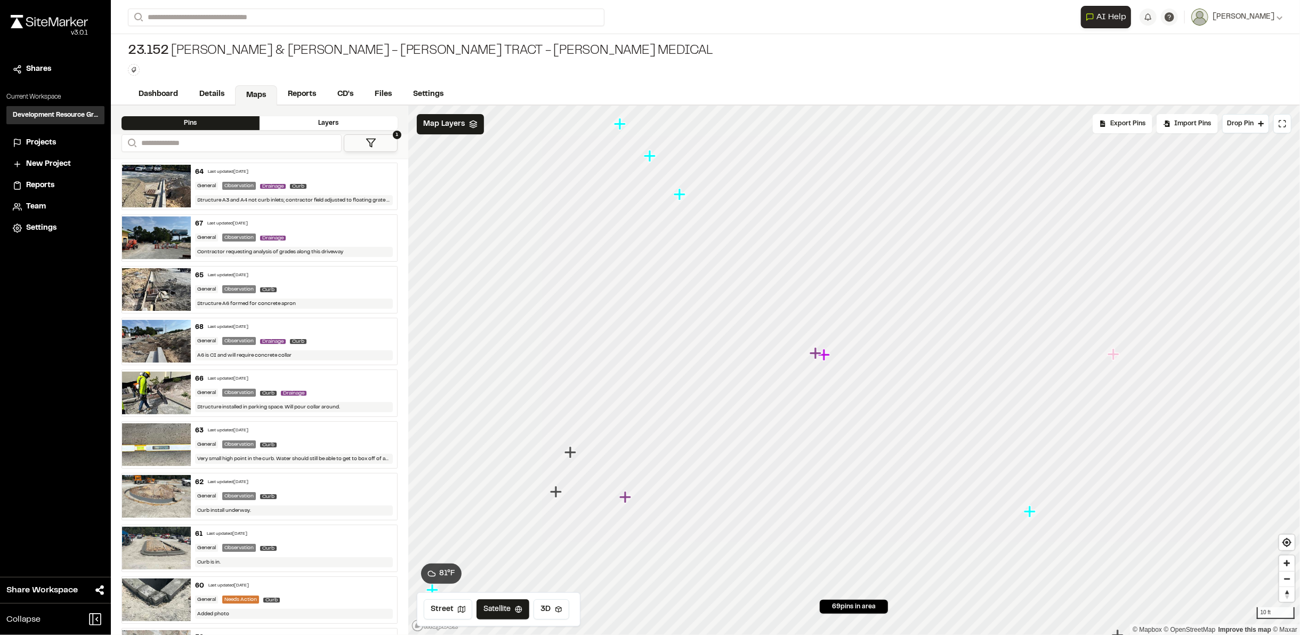
click at [824, 360] on icon "Map marker" at bounding box center [824, 355] width 12 height 12
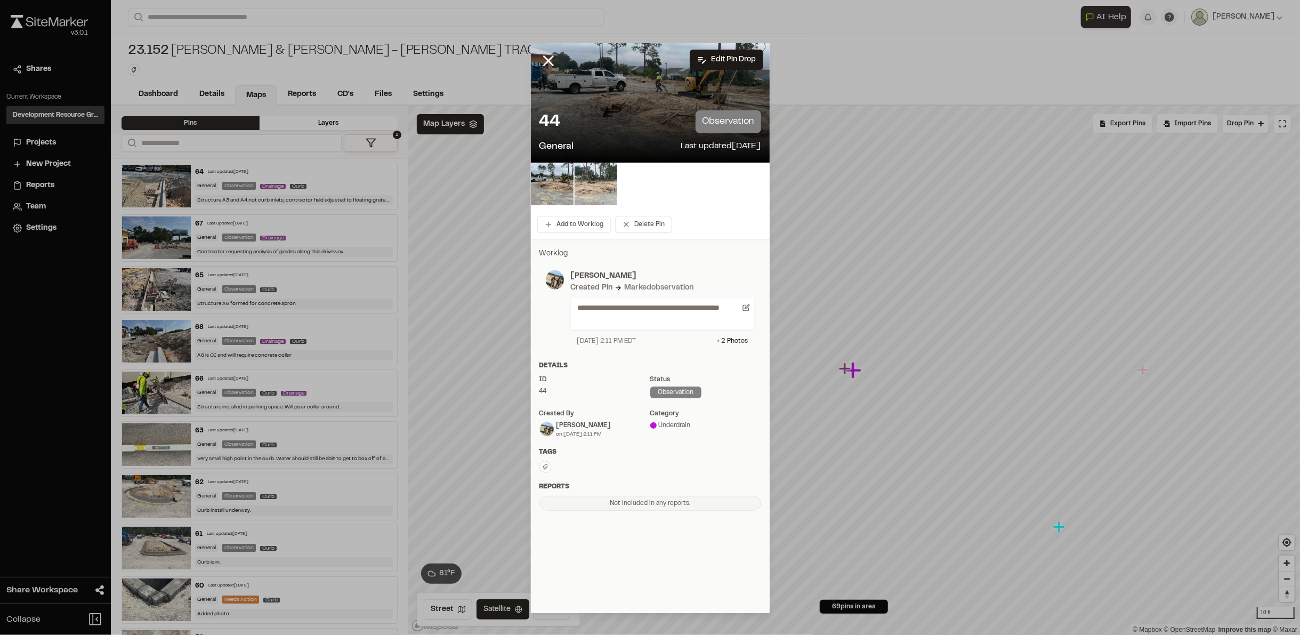
click at [599, 178] on img at bounding box center [596, 184] width 43 height 43
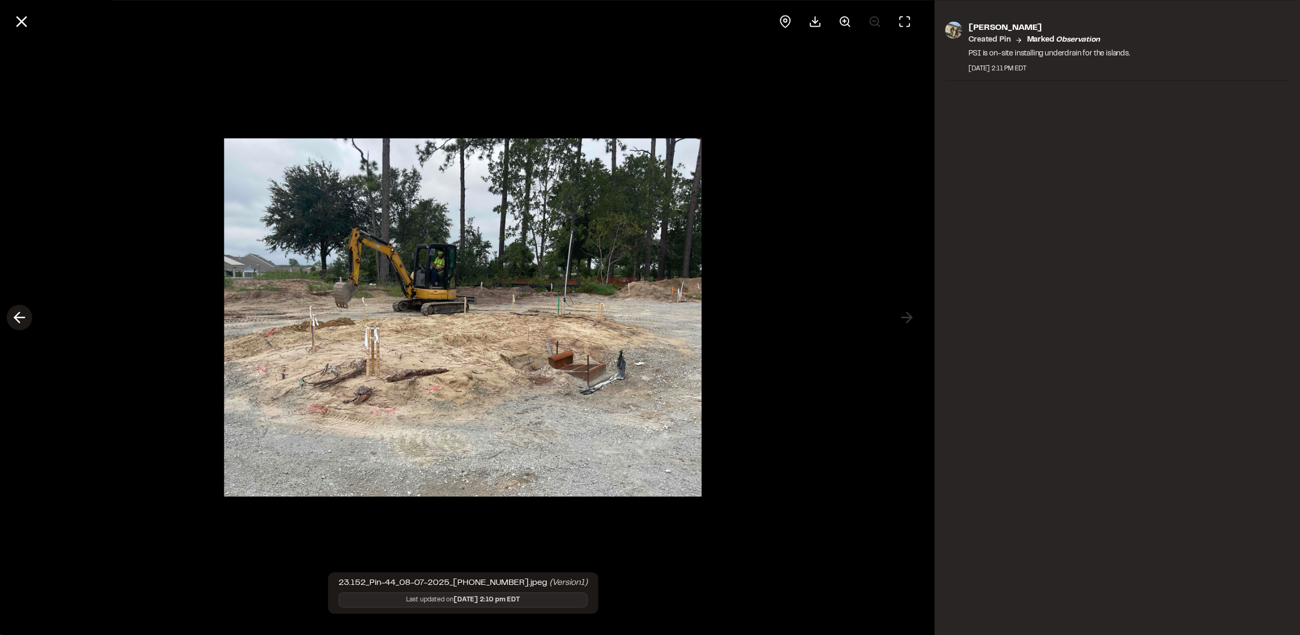
click at [19, 319] on icon at bounding box center [19, 318] width 17 height 18
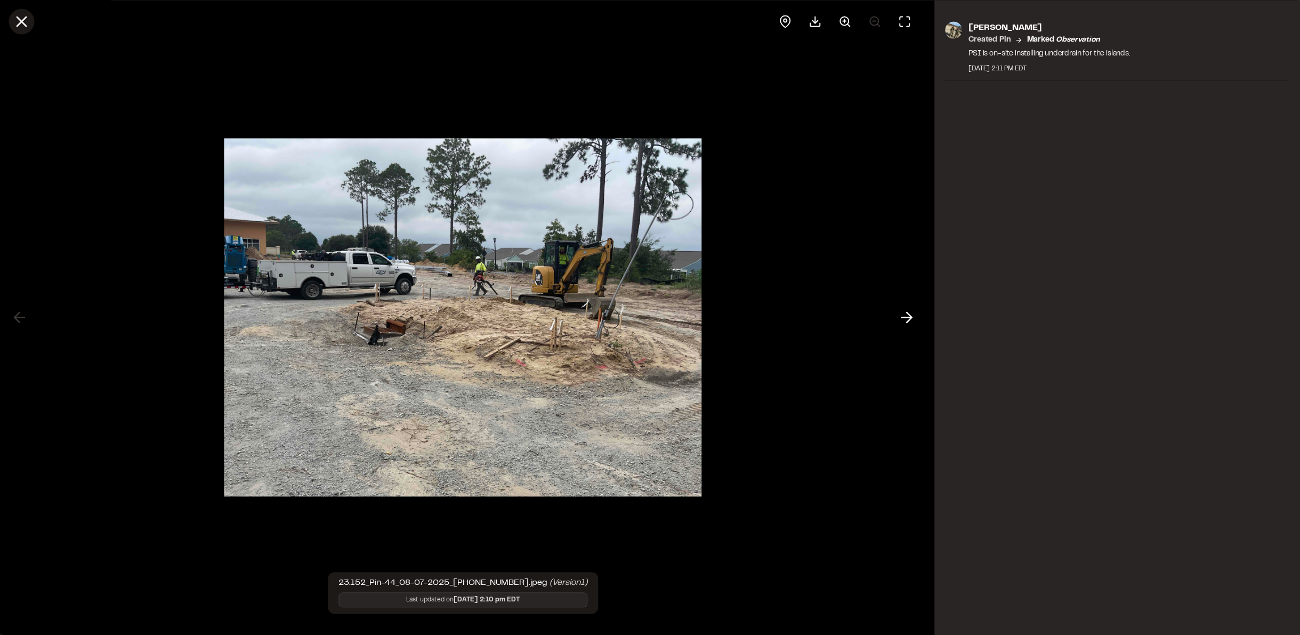
click at [23, 19] on line at bounding box center [21, 21] width 9 height 9
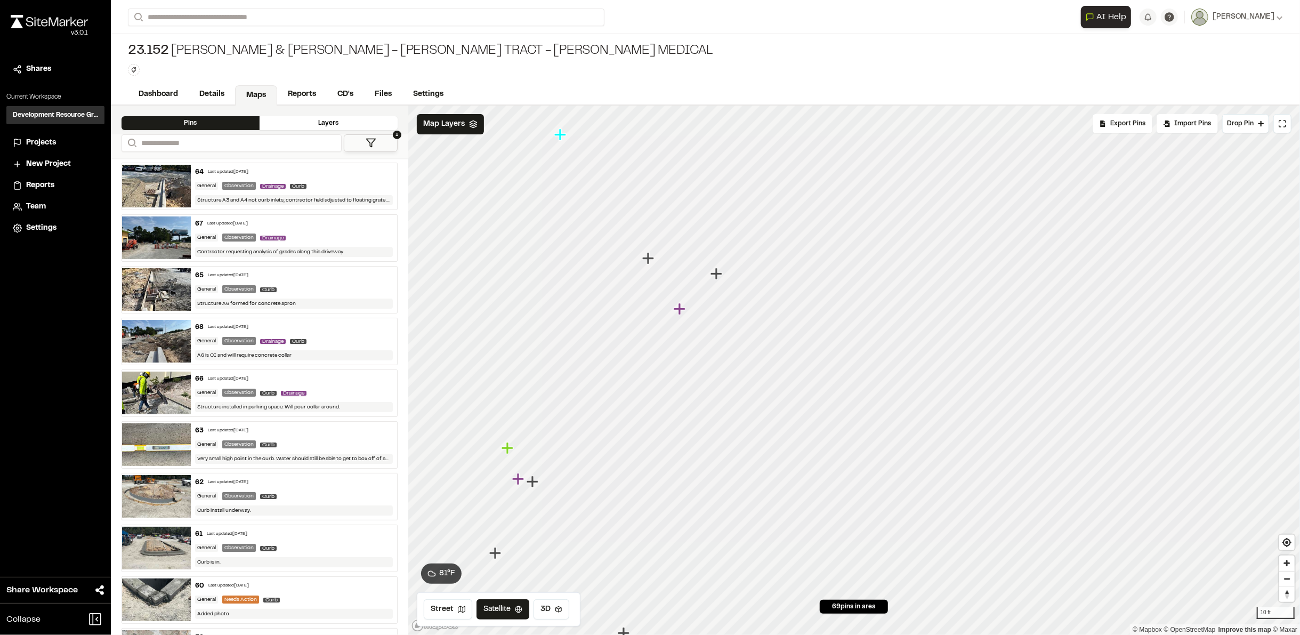
click at [675, 307] on icon "Map marker" at bounding box center [681, 309] width 14 height 14
click at [824, 322] on icon "Map marker" at bounding box center [823, 320] width 14 height 14
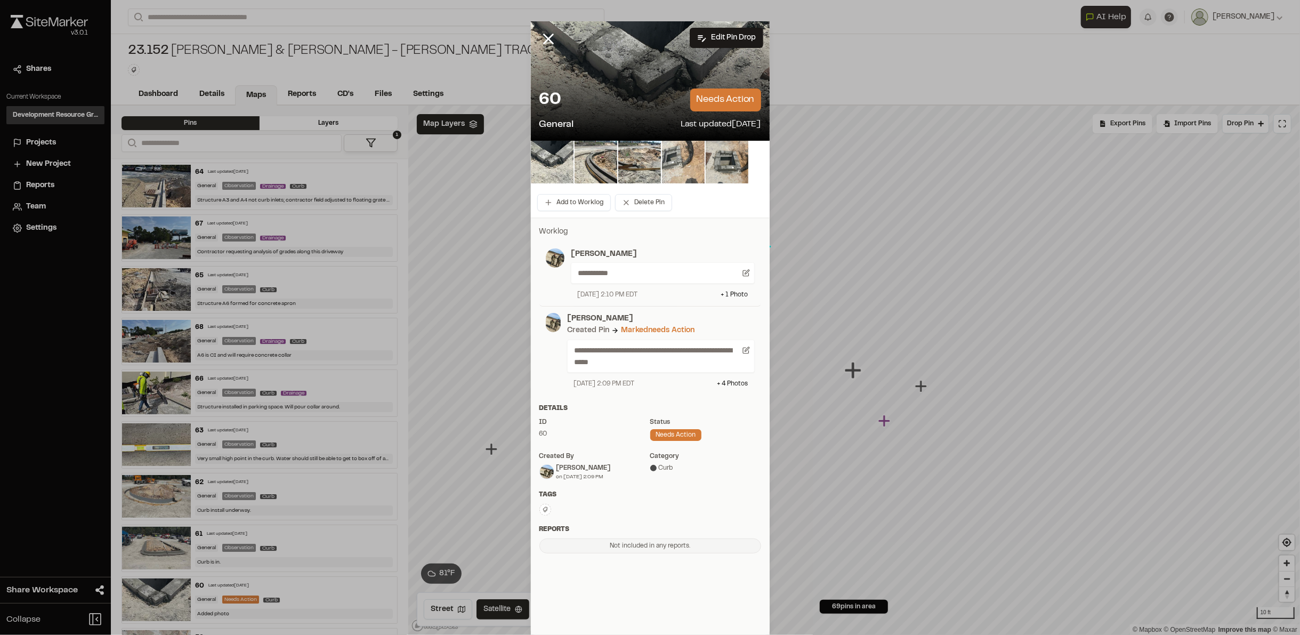
click at [662, 159] on img at bounding box center [683, 162] width 43 height 43
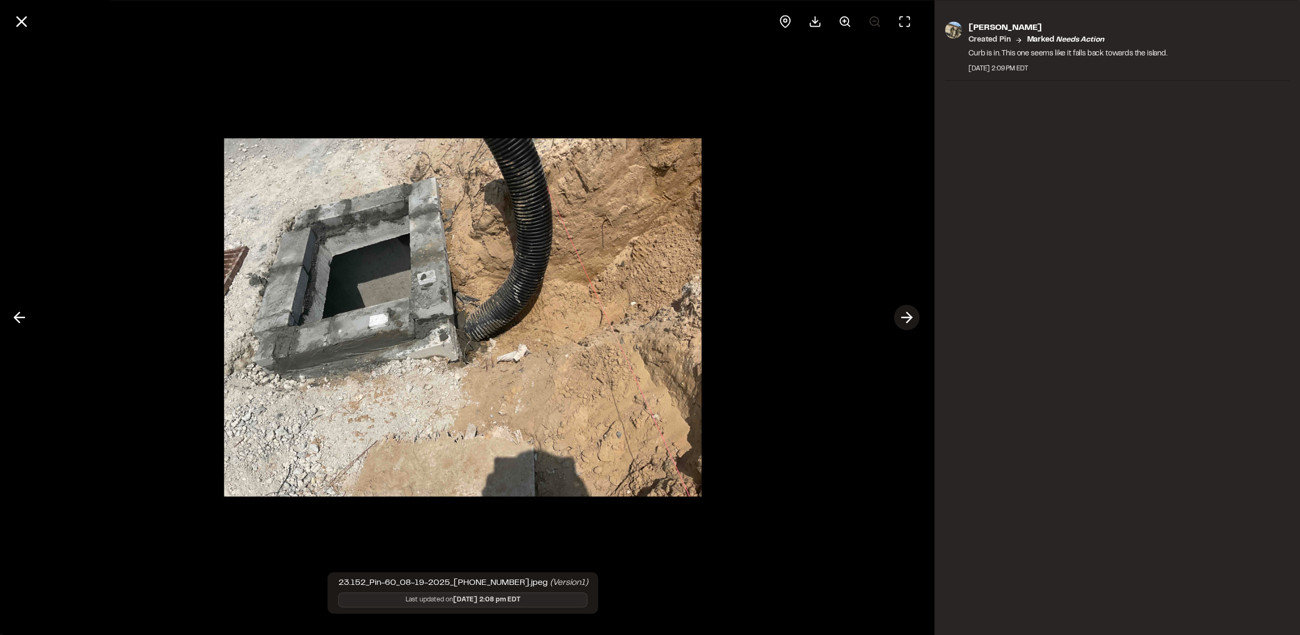
click at [902, 318] on line at bounding box center [907, 318] width 10 height 0
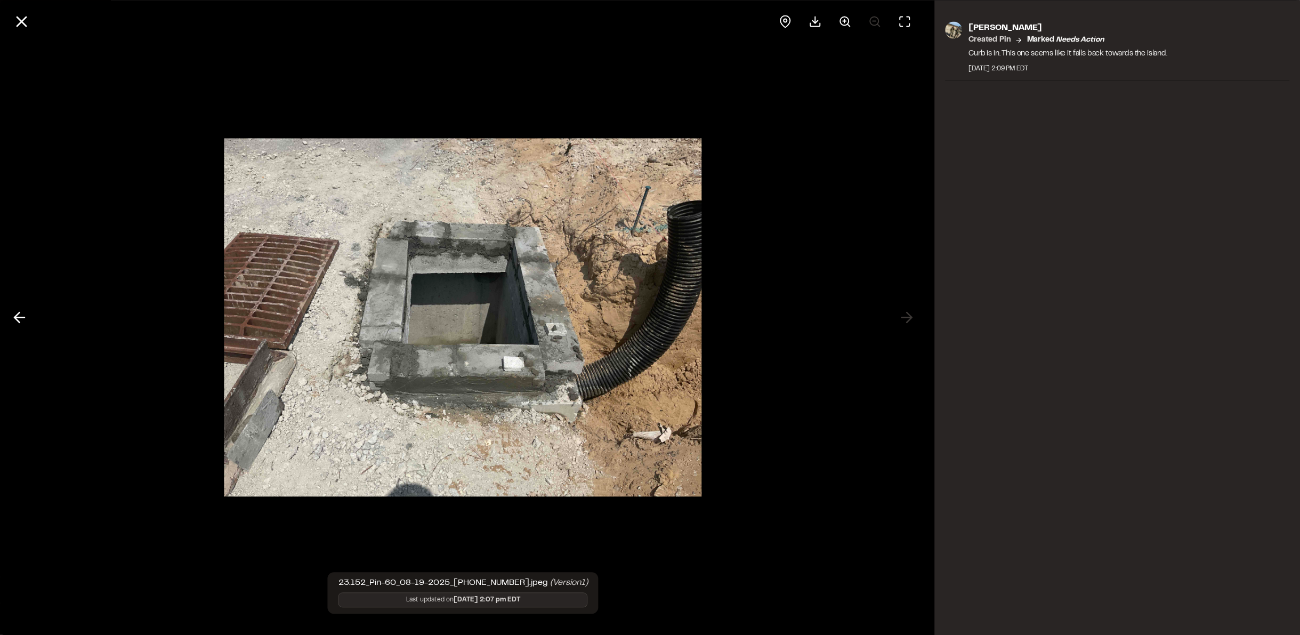
click at [905, 317] on div at bounding box center [463, 317] width 927 height 635
click at [22, 18] on icon at bounding box center [21, 21] width 18 height 18
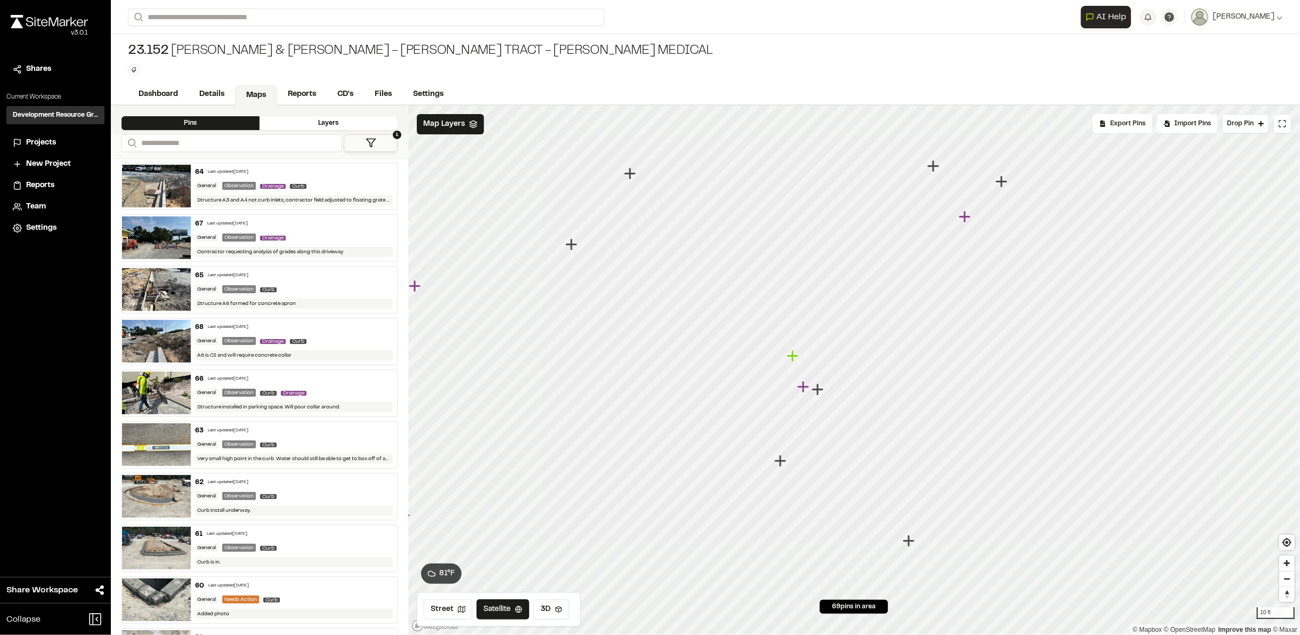
click at [817, 390] on icon "Map marker" at bounding box center [818, 389] width 12 height 12
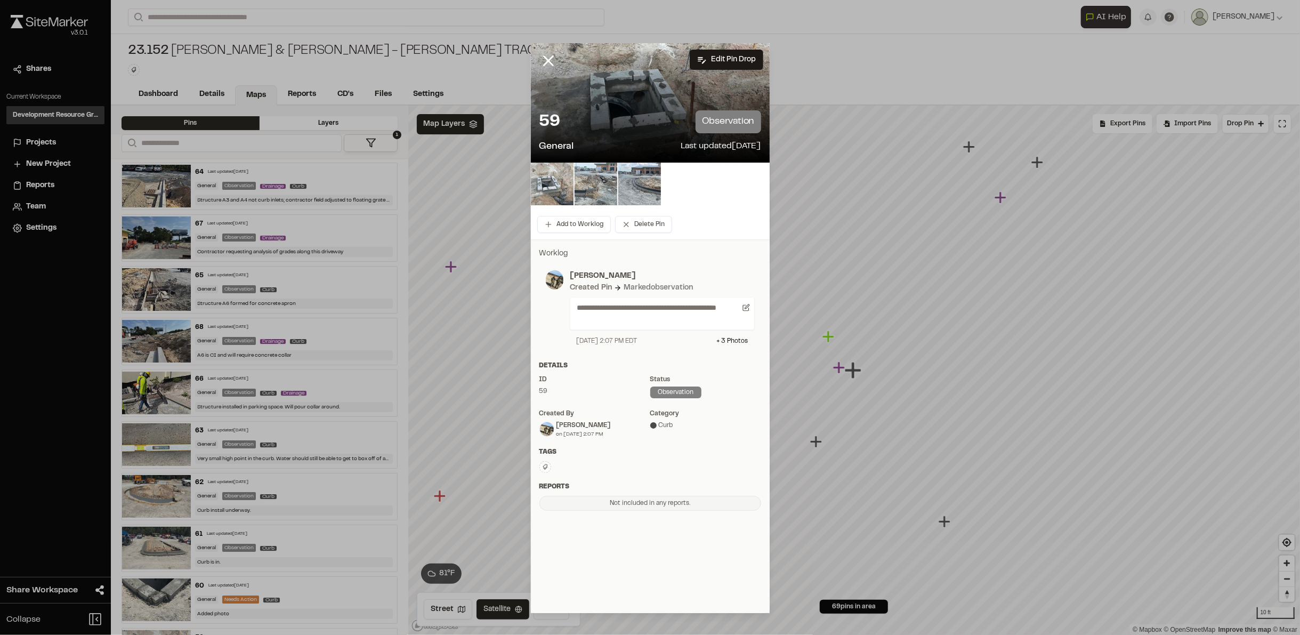
click at [542, 181] on img at bounding box center [552, 184] width 43 height 43
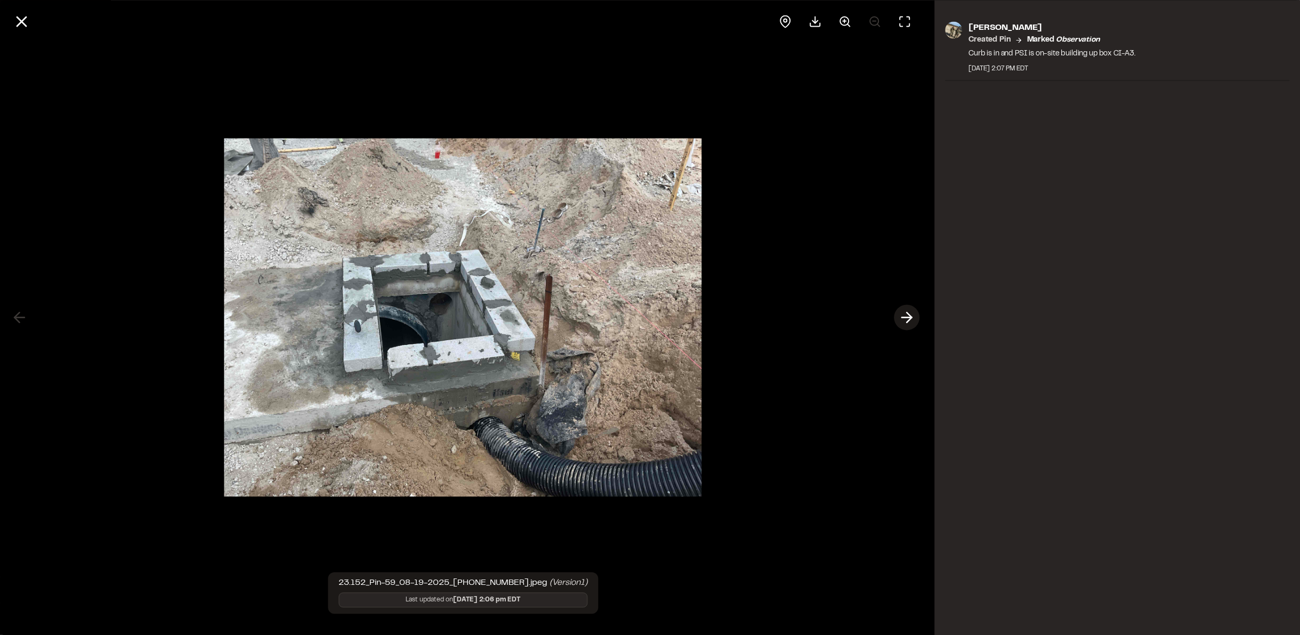
click at [911, 321] on icon at bounding box center [907, 318] width 17 height 18
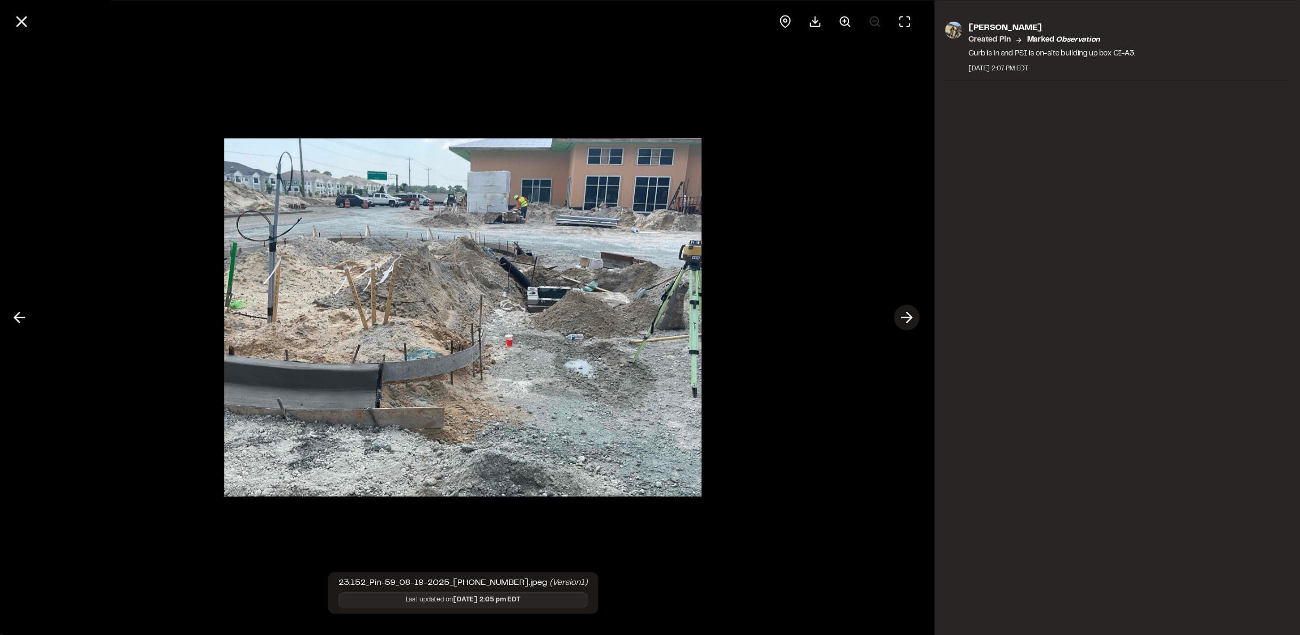
click at [911, 321] on icon at bounding box center [907, 318] width 17 height 18
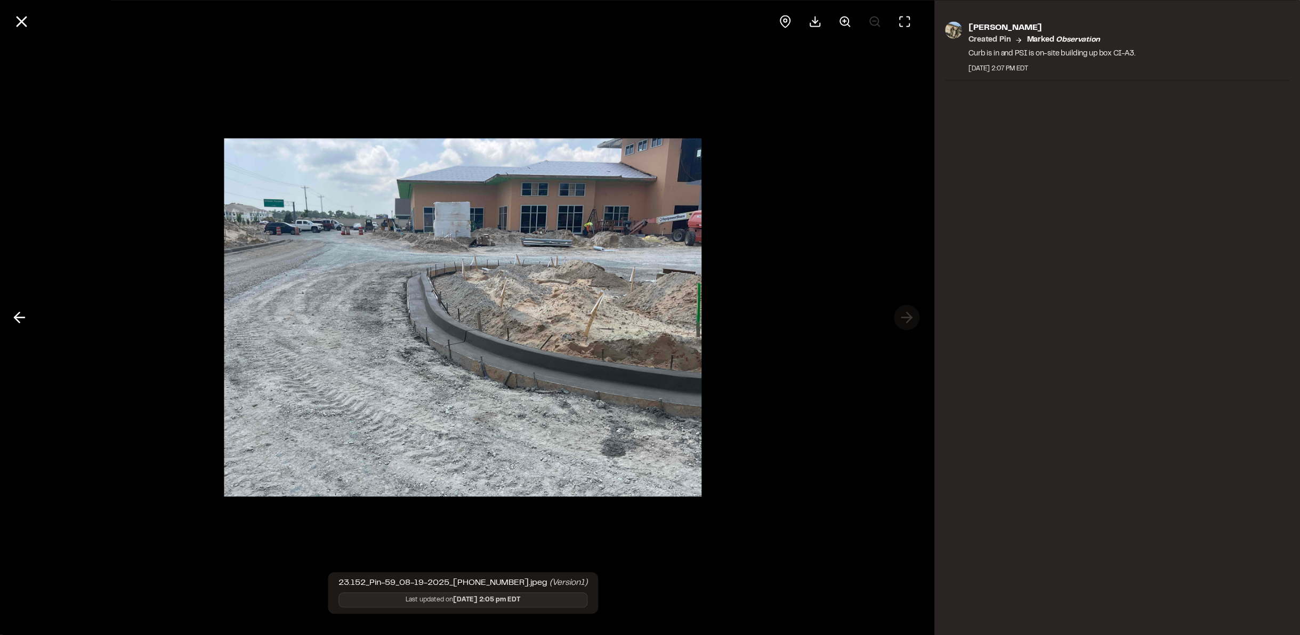
click at [911, 321] on div at bounding box center [463, 317] width 927 height 635
click at [21, 316] on icon at bounding box center [19, 318] width 17 height 18
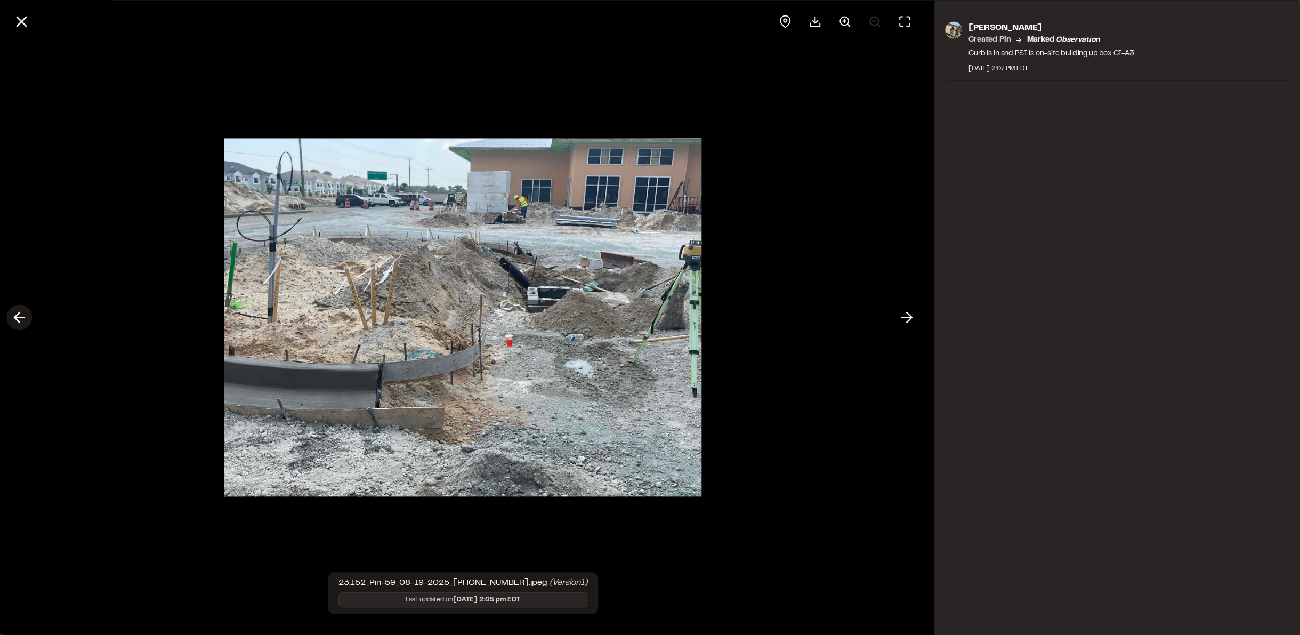
click at [21, 316] on icon at bounding box center [19, 318] width 17 height 18
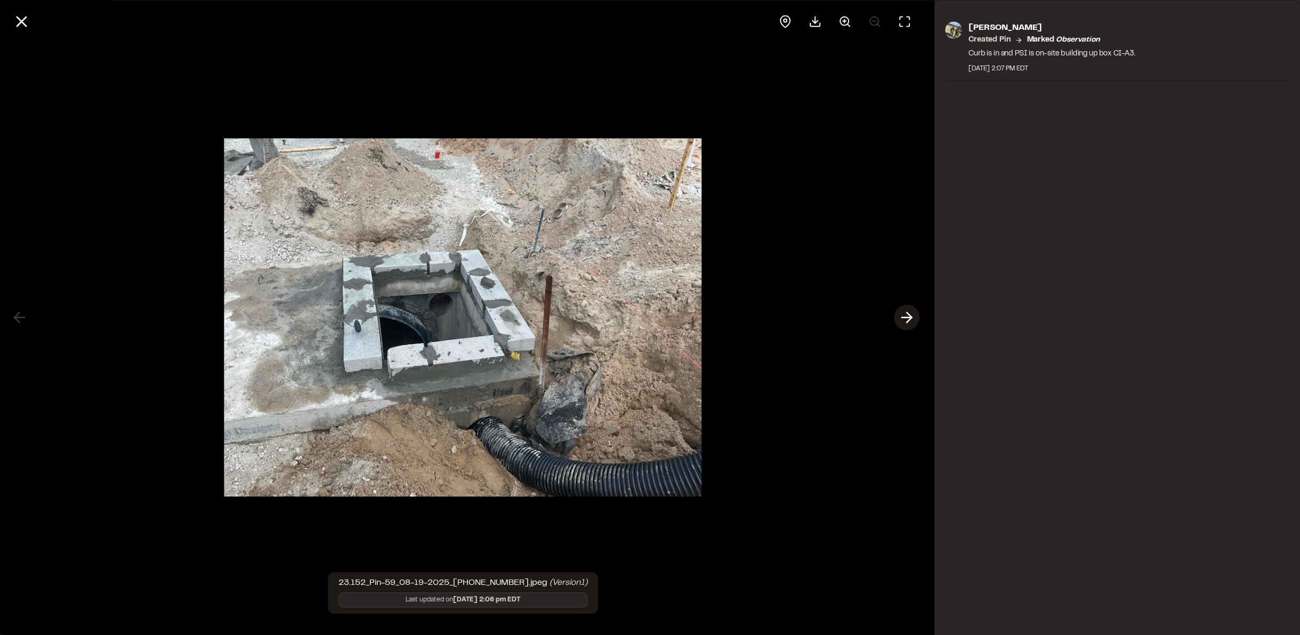
click at [917, 317] on button at bounding box center [908, 318] width 26 height 26
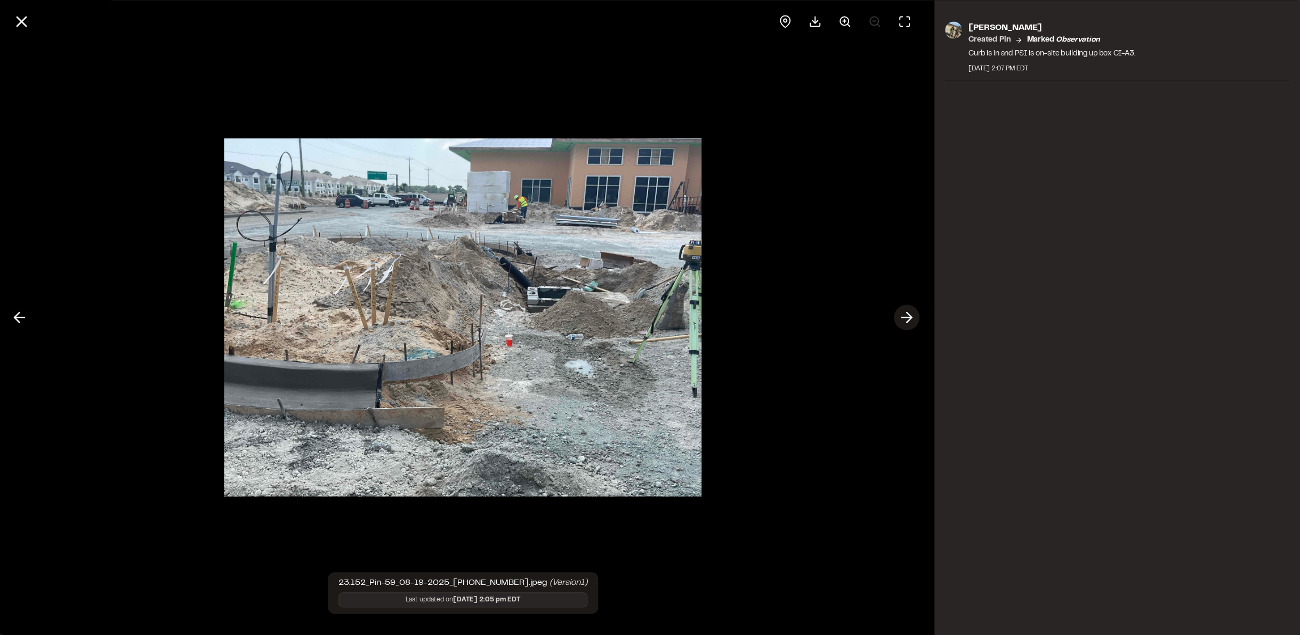
click at [917, 317] on button at bounding box center [908, 318] width 26 height 26
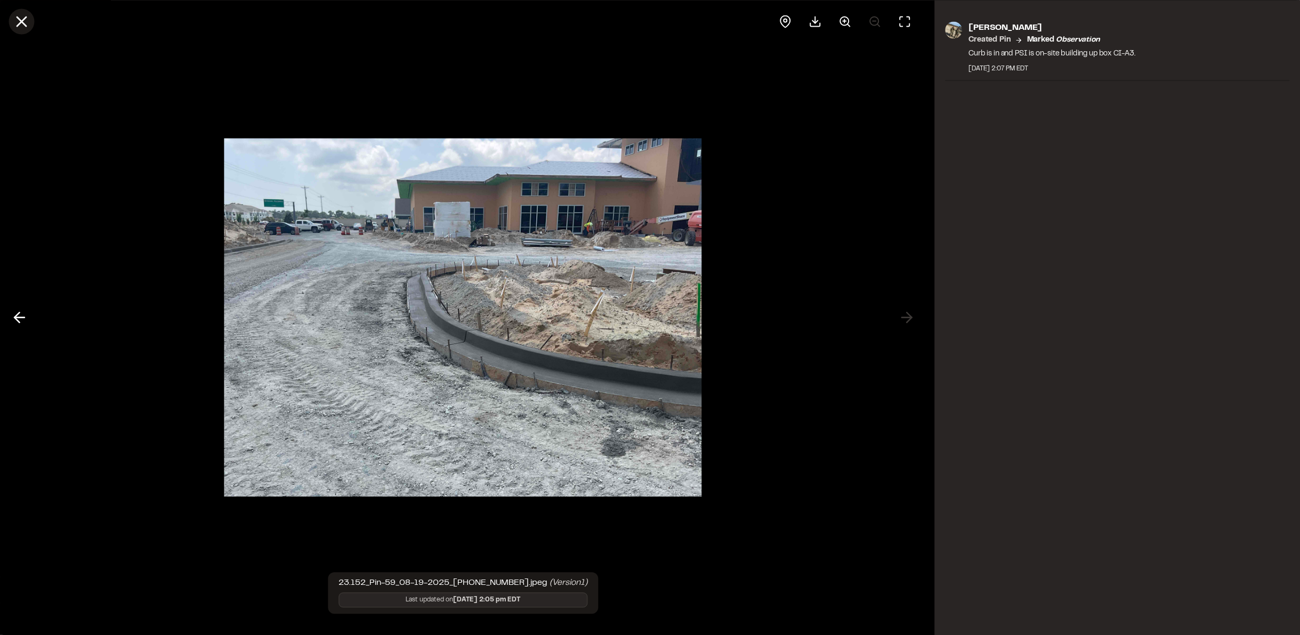
click at [31, 20] on button at bounding box center [22, 22] width 26 height 26
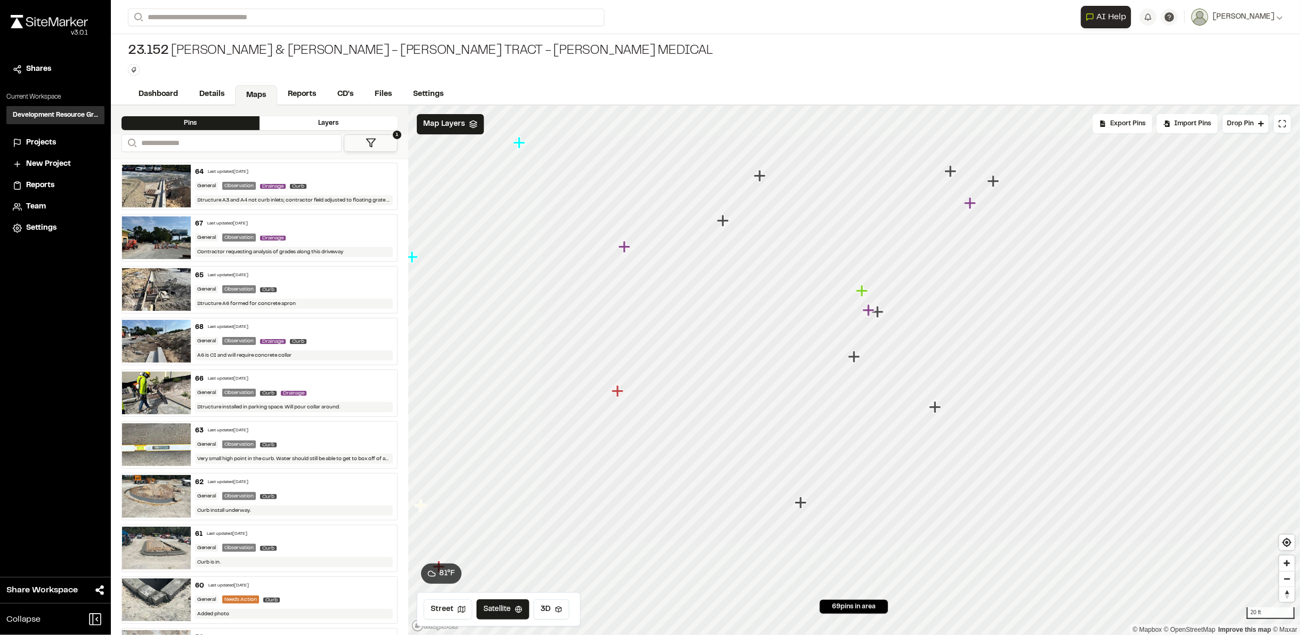
drag, startPoint x: 454, startPoint y: 357, endPoint x: 982, endPoint y: 20, distance: 625.5
click at [982, 20] on div "**********" at bounding box center [706, 317] width 1190 height 635
